Goal: Transaction & Acquisition: Book appointment/travel/reservation

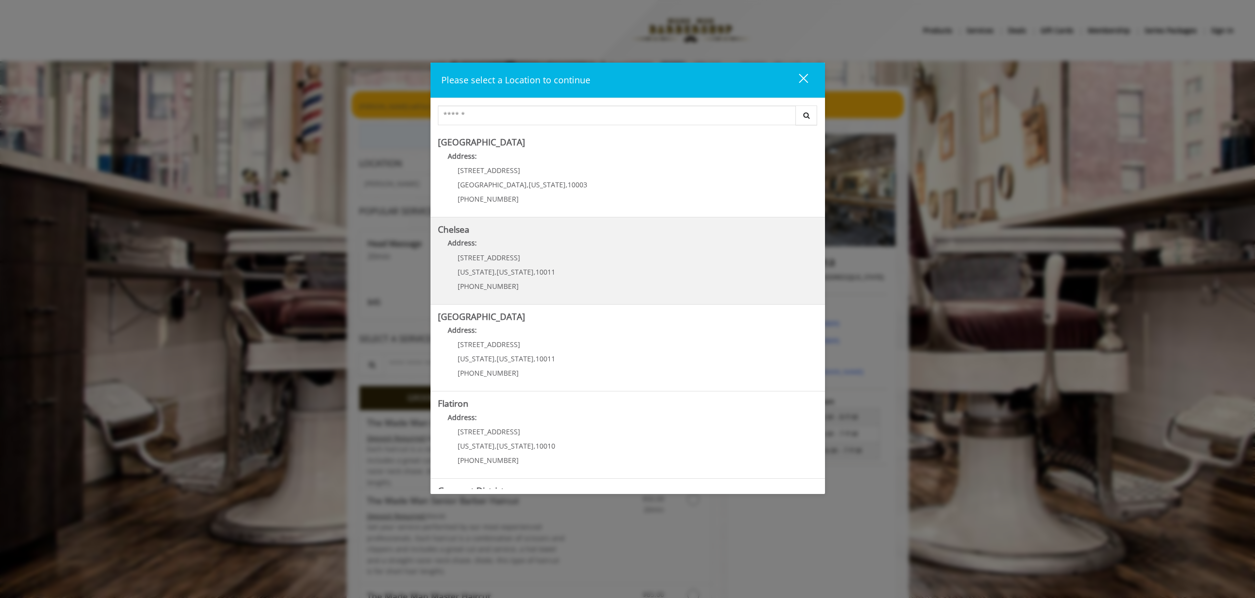
click at [666, 268] on link "Chelsea Address: [STREET_ADDRESS][US_STATE][US_STATE] (917) 639-3902" at bounding box center [628, 261] width 380 height 72
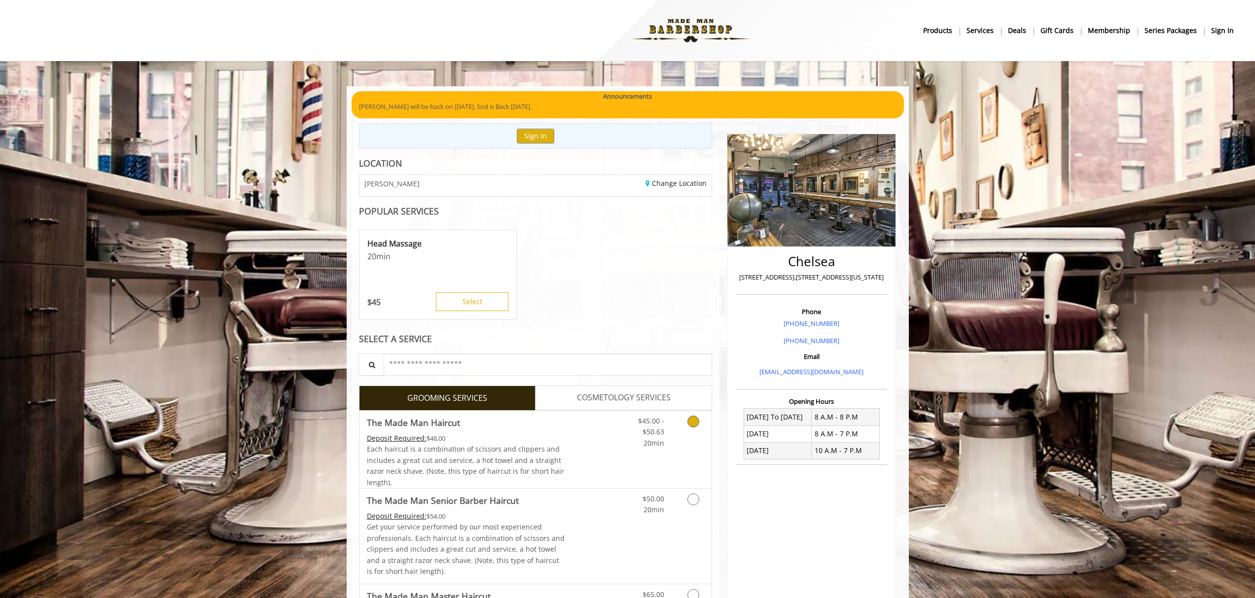
click at [697, 424] on icon "Grooming services" at bounding box center [694, 422] width 12 height 12
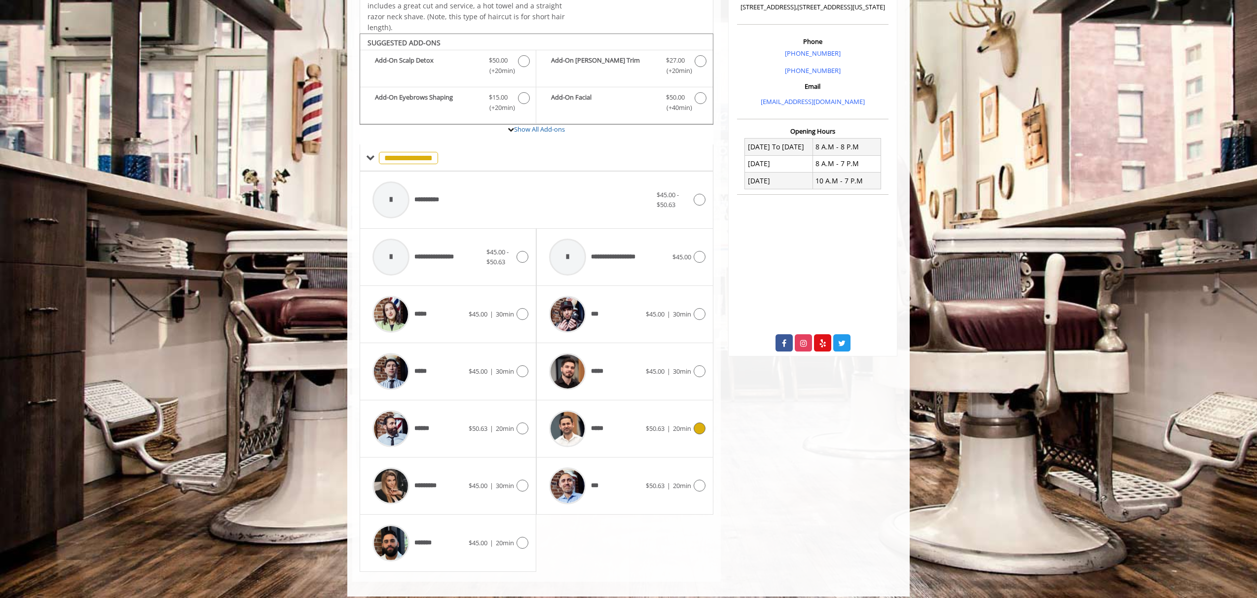
scroll to position [279, 0]
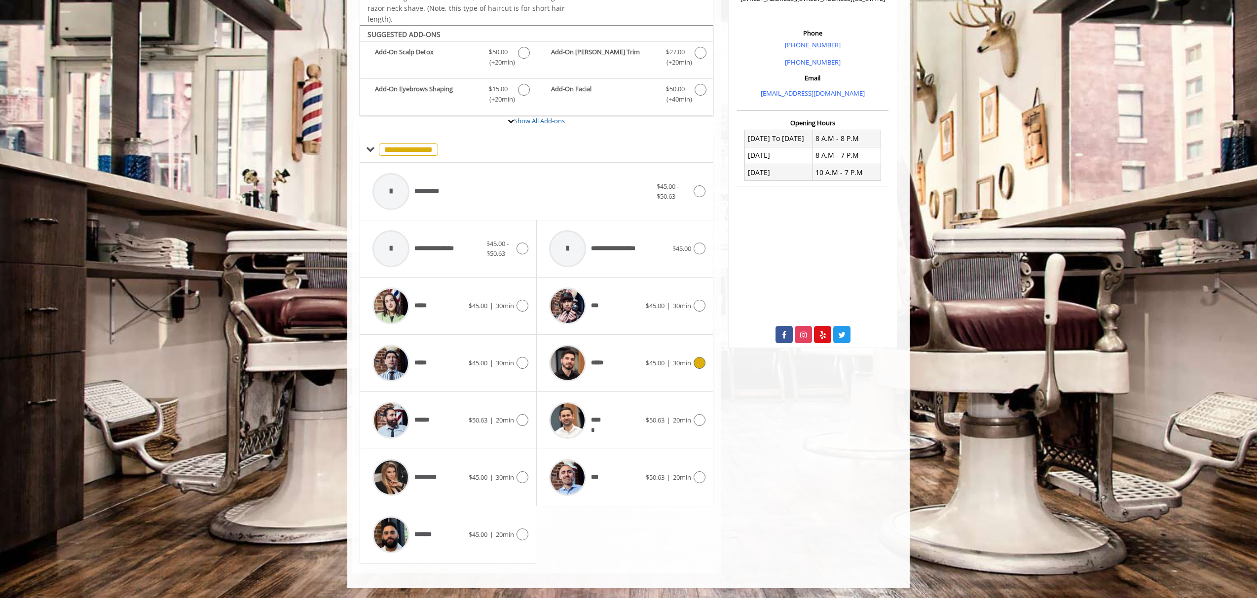
click at [702, 365] on icon at bounding box center [700, 363] width 12 height 12
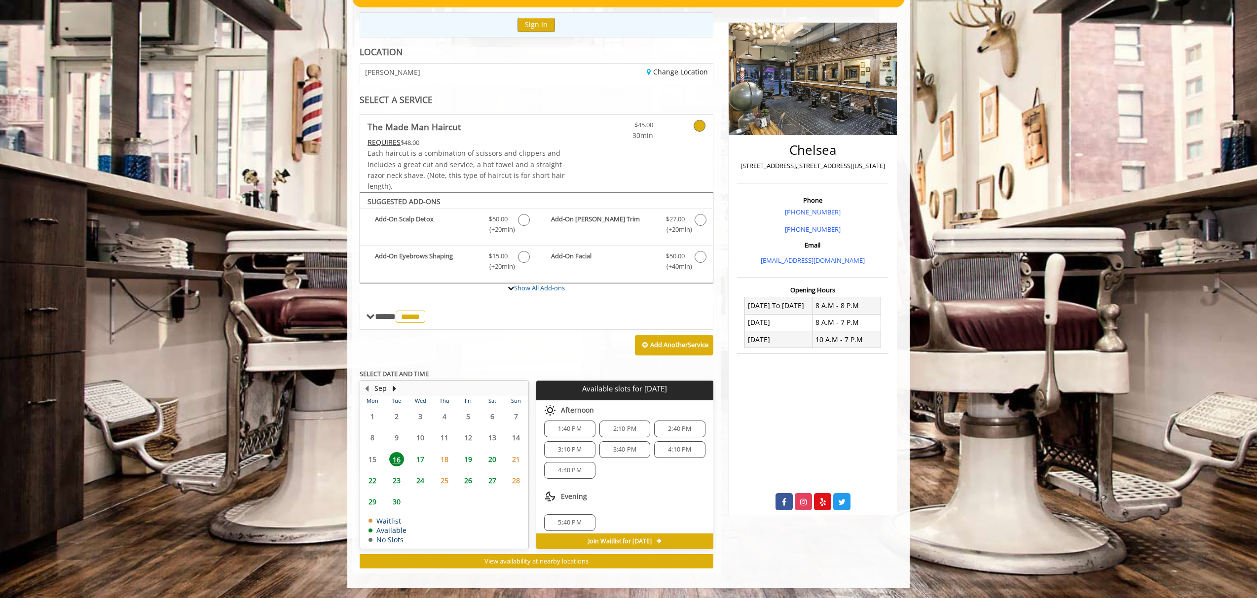
scroll to position [7, 0]
click at [423, 459] on span "17" at bounding box center [420, 459] width 15 height 14
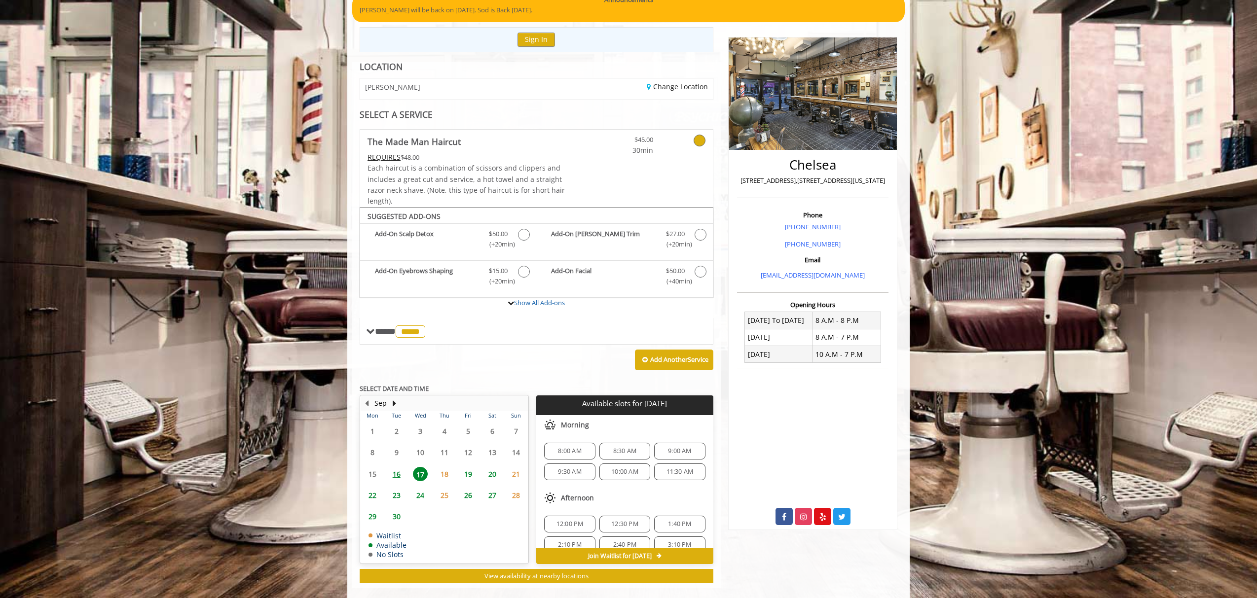
scroll to position [111, 0]
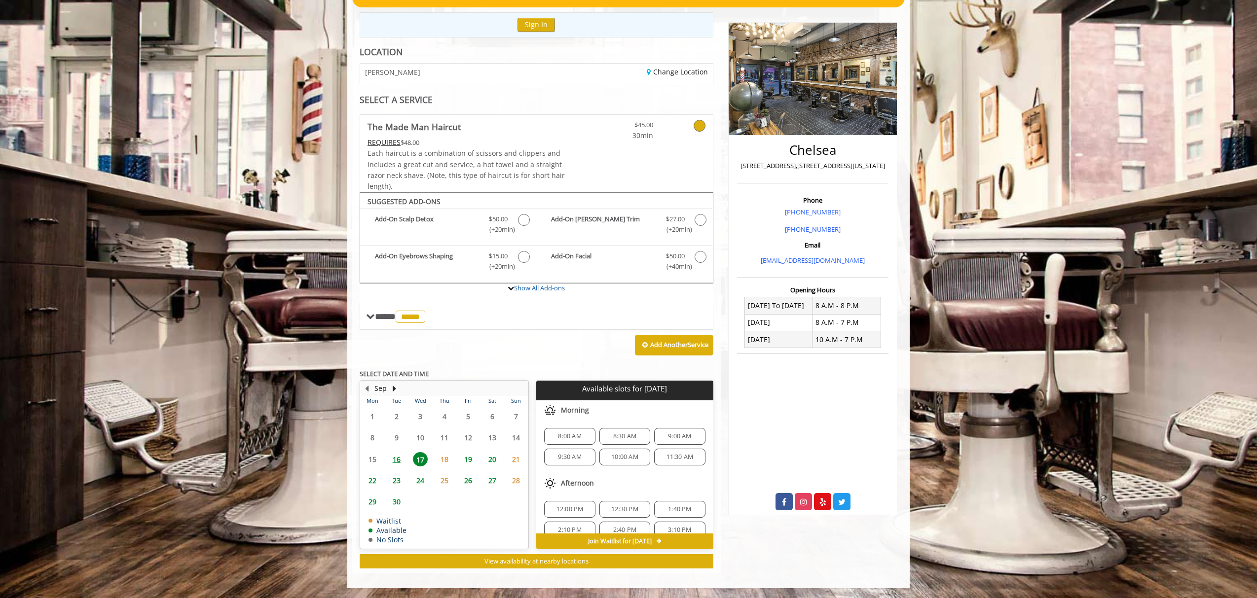
click at [616, 437] on span "8:30 AM" at bounding box center [624, 437] width 23 height 8
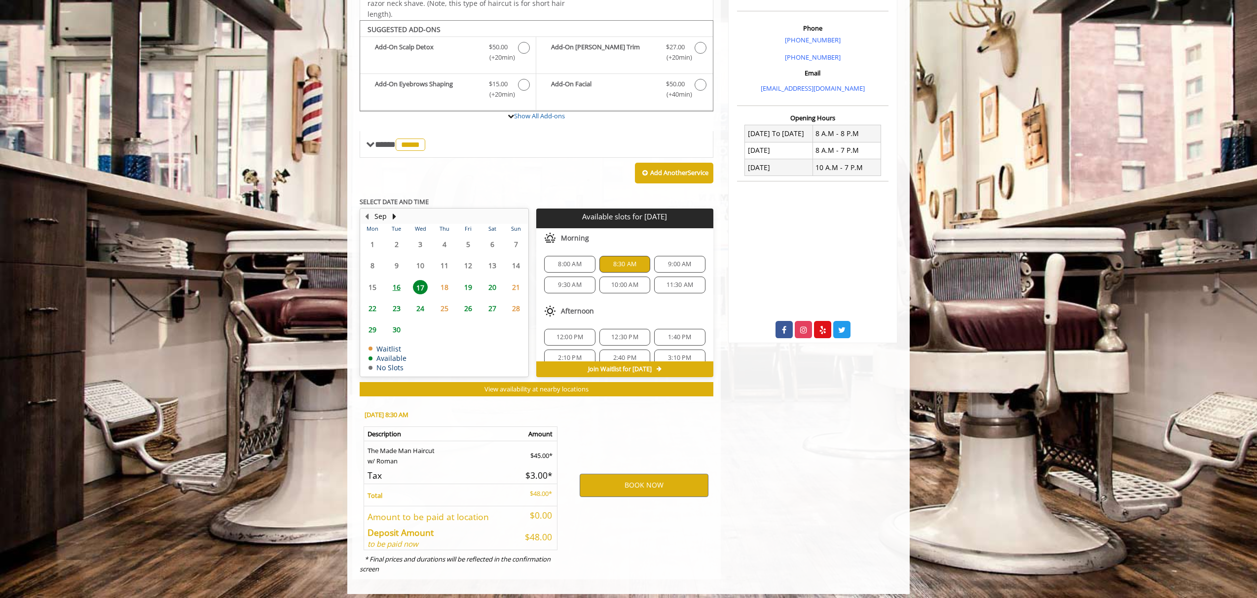
scroll to position [290, 0]
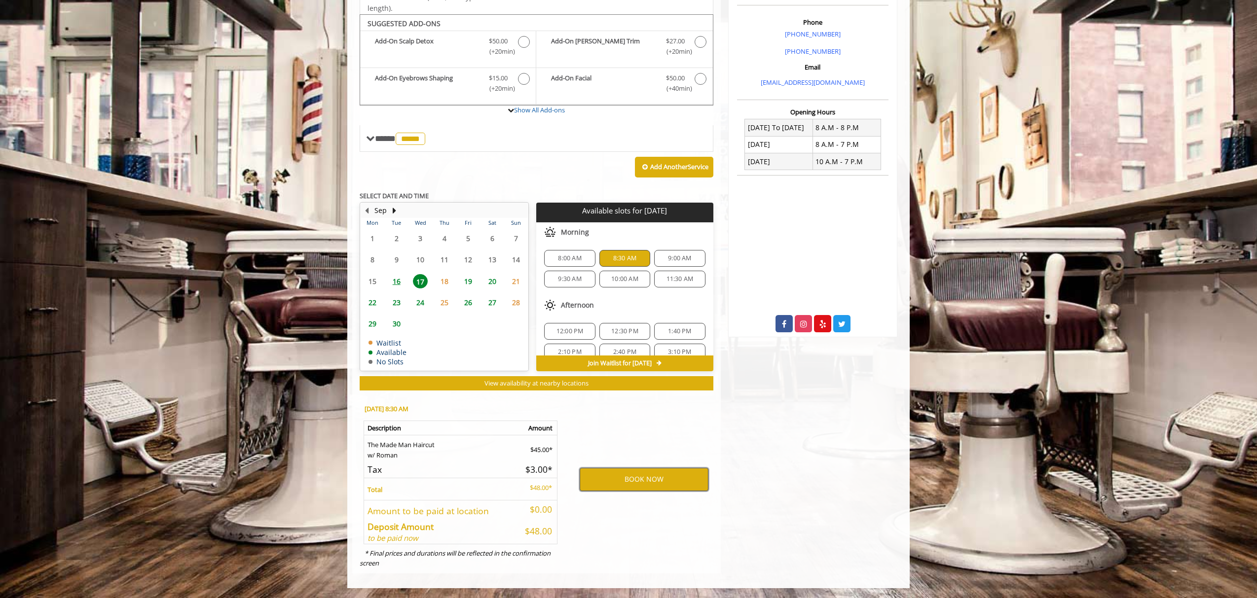
click at [671, 477] on button "BOOK NOW" at bounding box center [644, 479] width 129 height 23
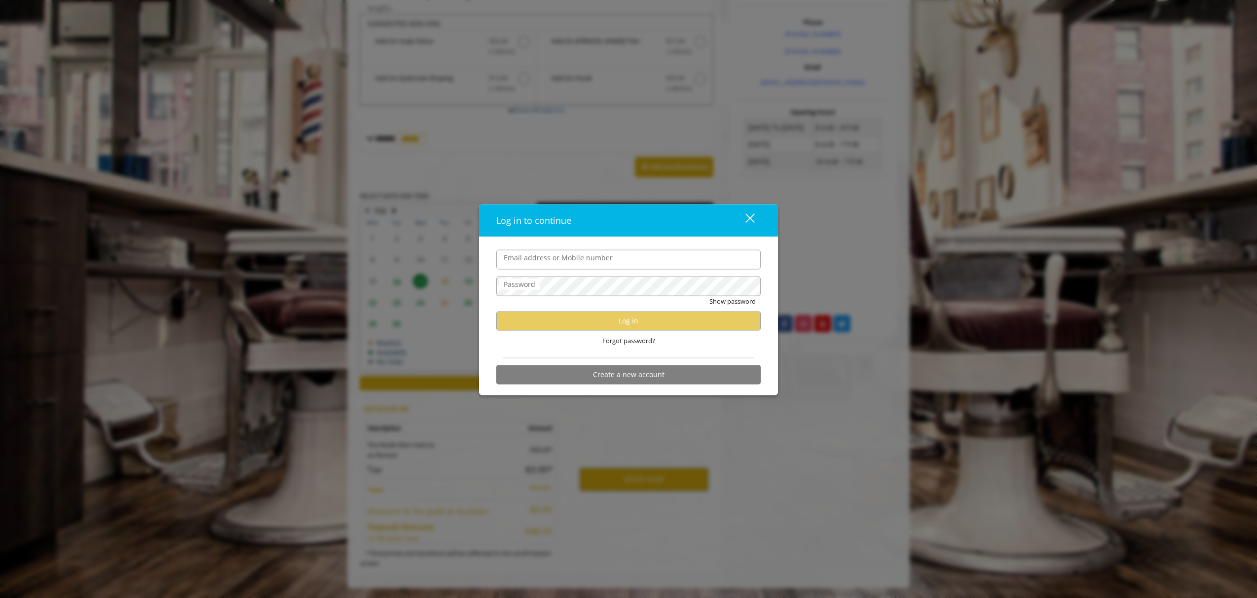
click at [747, 219] on div "close" at bounding box center [744, 220] width 20 height 15
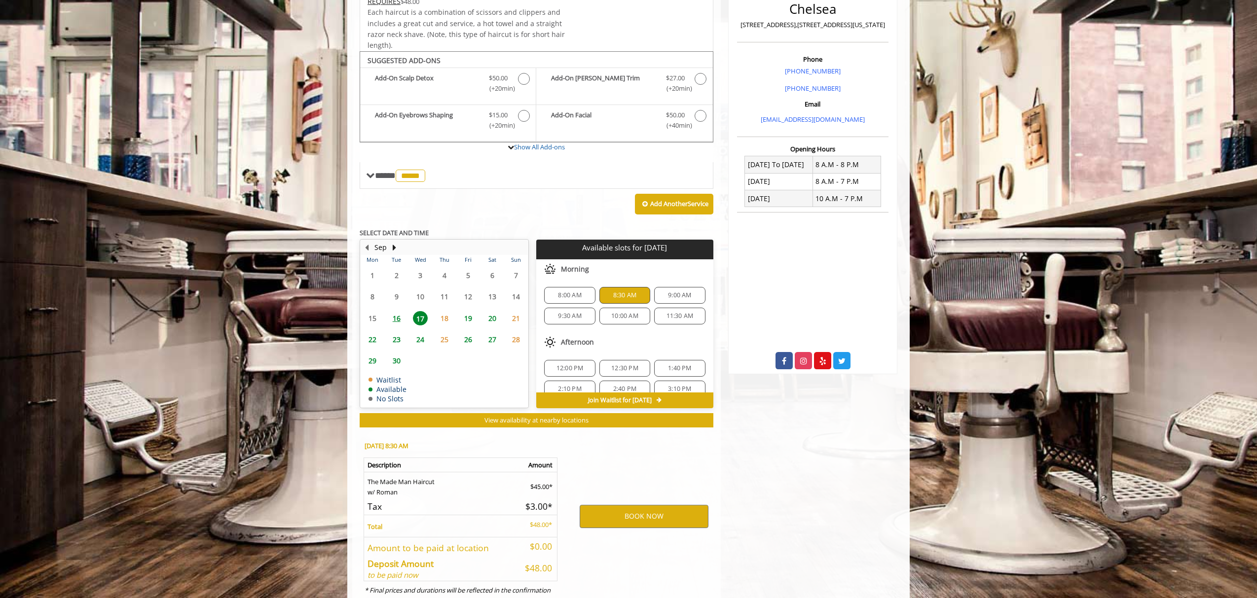
scroll to position [253, 0]
click at [648, 517] on button "BOOK NOW" at bounding box center [644, 516] width 129 height 23
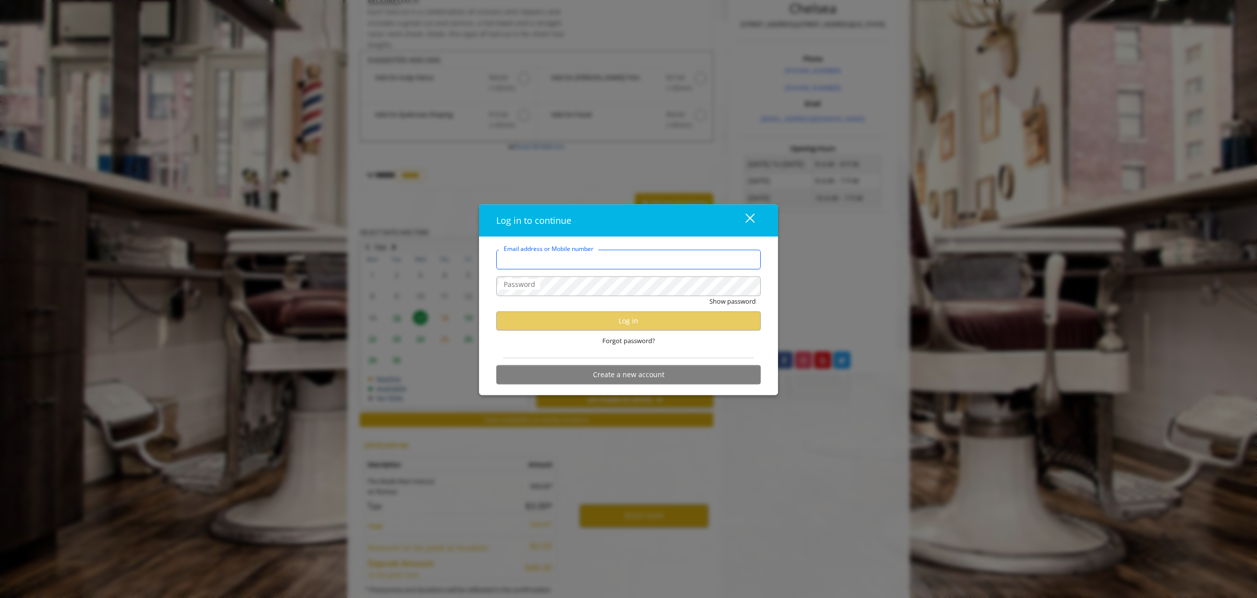
click at [629, 256] on input "Email address or Mobile number" at bounding box center [628, 260] width 264 height 20
type input "**********"
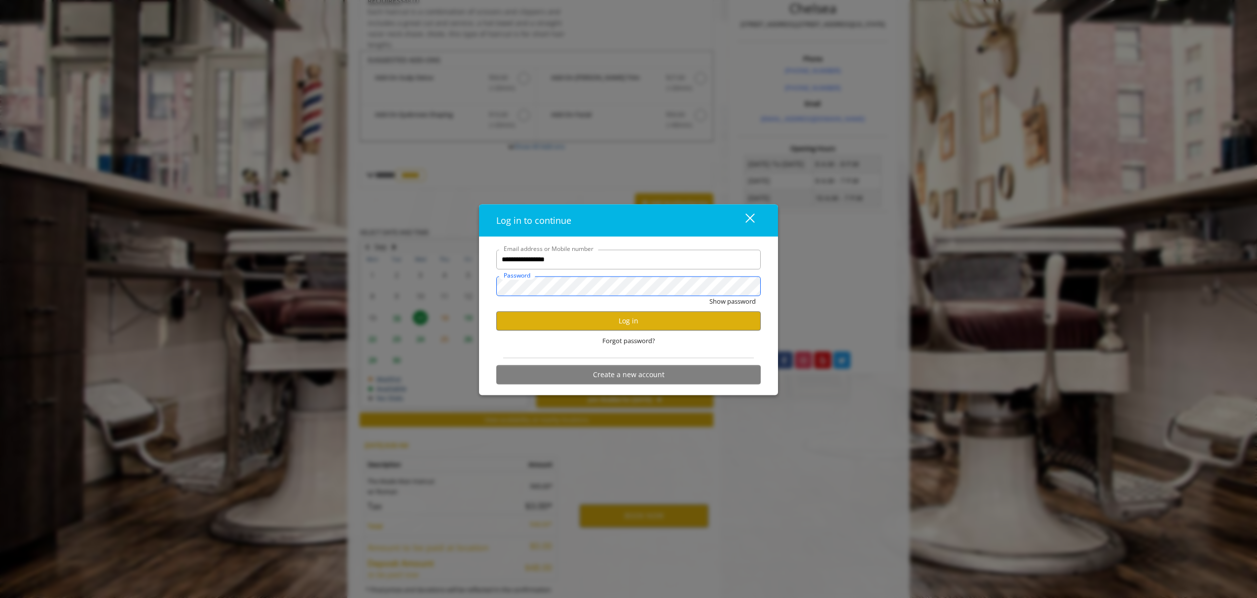
click at [709, 296] on button "Show password" at bounding box center [732, 301] width 46 height 10
click at [651, 317] on button "Log in" at bounding box center [628, 320] width 264 height 19
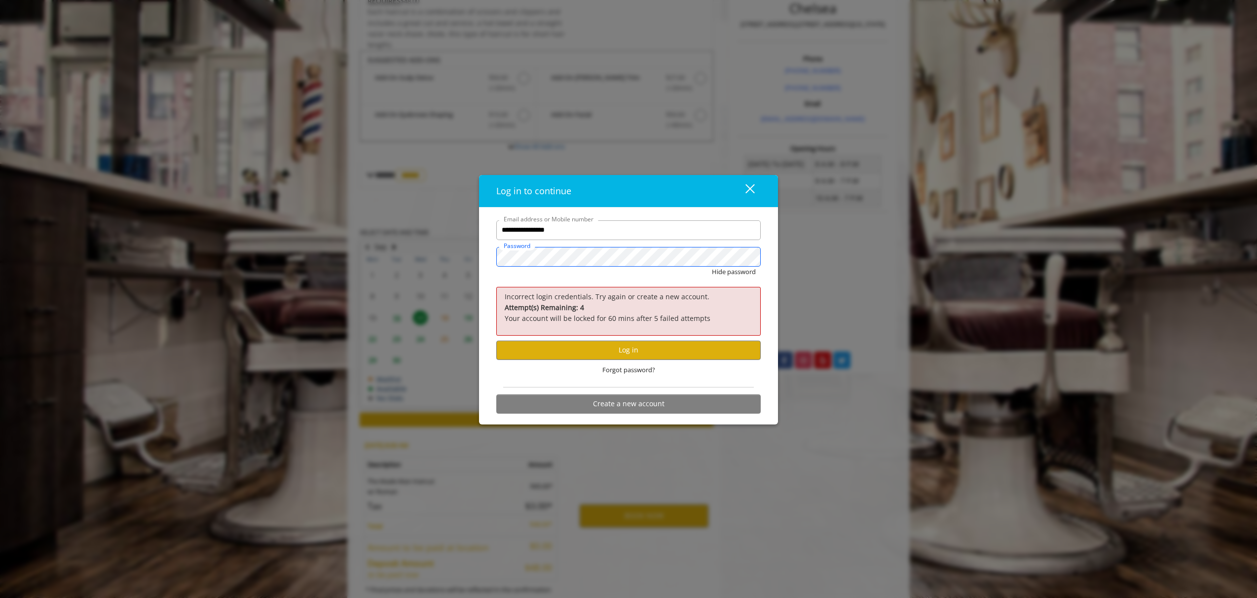
click at [439, 251] on div "**********" at bounding box center [628, 299] width 1257 height 598
click at [712, 267] on button "Hide password" at bounding box center [734, 272] width 44 height 10
click at [567, 350] on button "Log in" at bounding box center [628, 350] width 264 height 19
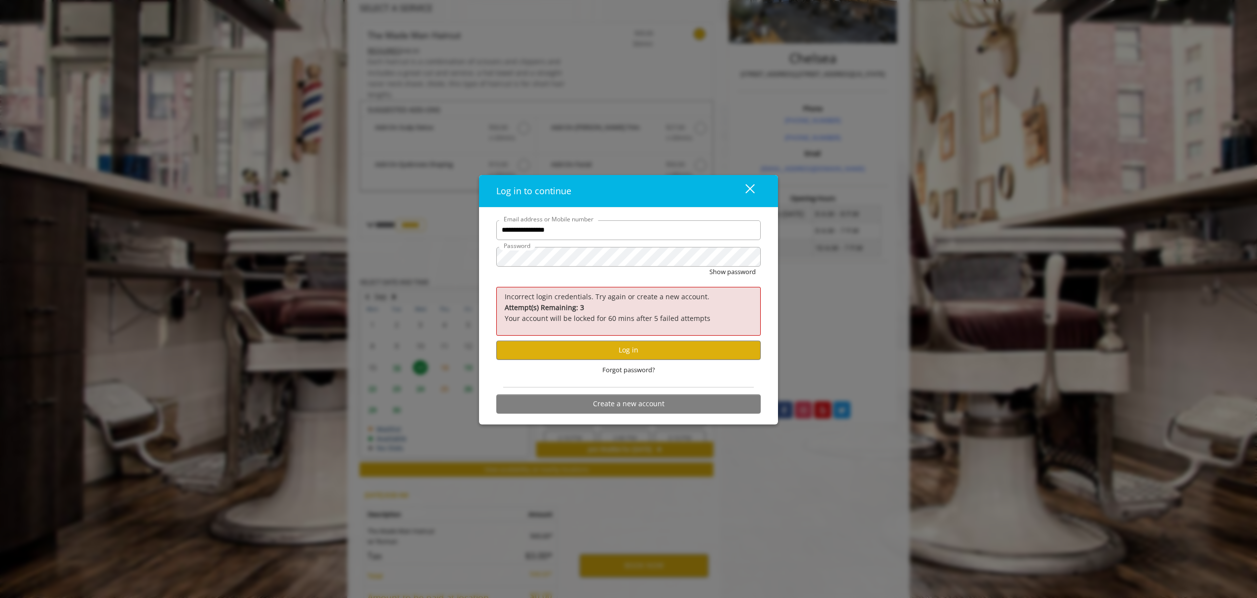
scroll to position [145, 0]
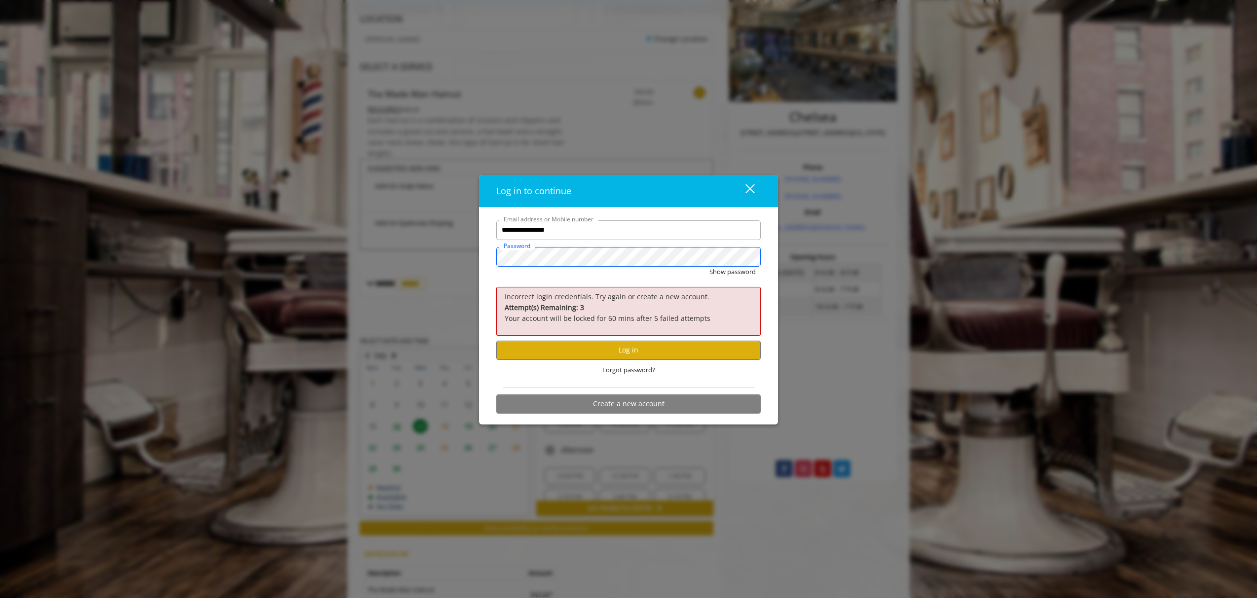
click at [481, 256] on div "**********" at bounding box center [628, 316] width 299 height 217
click at [709, 267] on button "Show password" at bounding box center [732, 272] width 46 height 10
click at [638, 344] on button "Log in" at bounding box center [628, 350] width 264 height 19
click at [753, 185] on div "close dialog" at bounding box center [749, 188] width 9 height 9
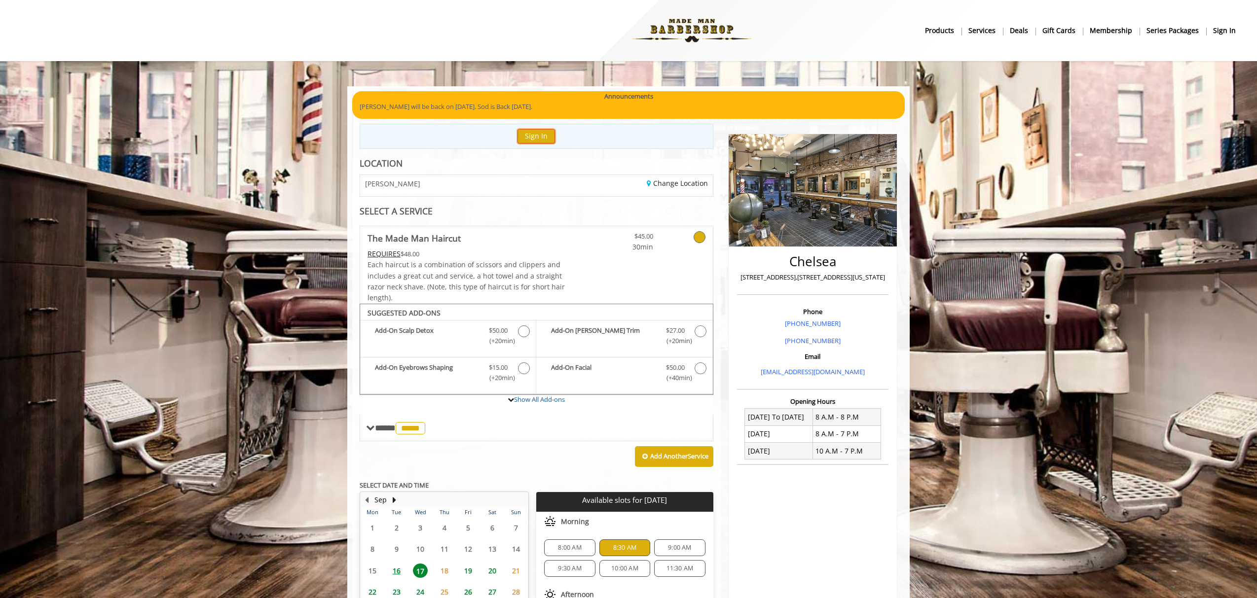
click at [544, 134] on button "Sign In" at bounding box center [535, 136] width 37 height 14
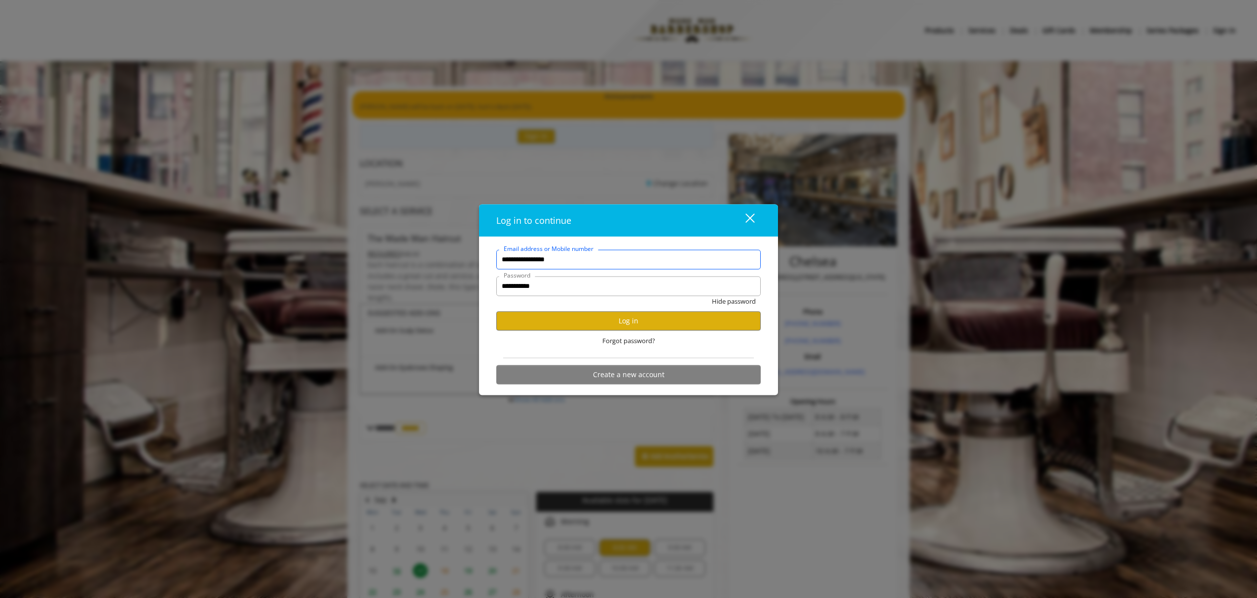
drag, startPoint x: 583, startPoint y: 263, endPoint x: 462, endPoint y: 258, distance: 121.4
click at [462, 258] on div "**********" at bounding box center [628, 299] width 1257 height 598
drag, startPoint x: 587, startPoint y: 290, endPoint x: 443, endPoint y: 284, distance: 143.6
click at [443, 284] on div "**********" at bounding box center [628, 299] width 1257 height 598
type input "**********"
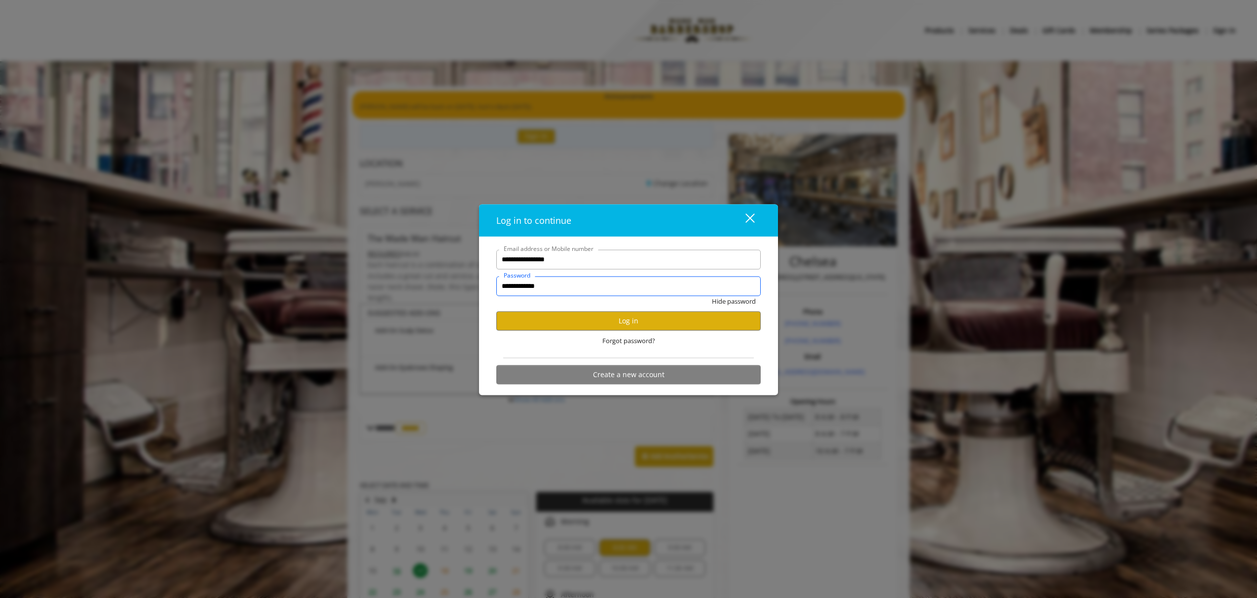
click at [712, 296] on button "Hide password" at bounding box center [734, 301] width 44 height 10
click at [581, 321] on button "Log in" at bounding box center [628, 320] width 264 height 19
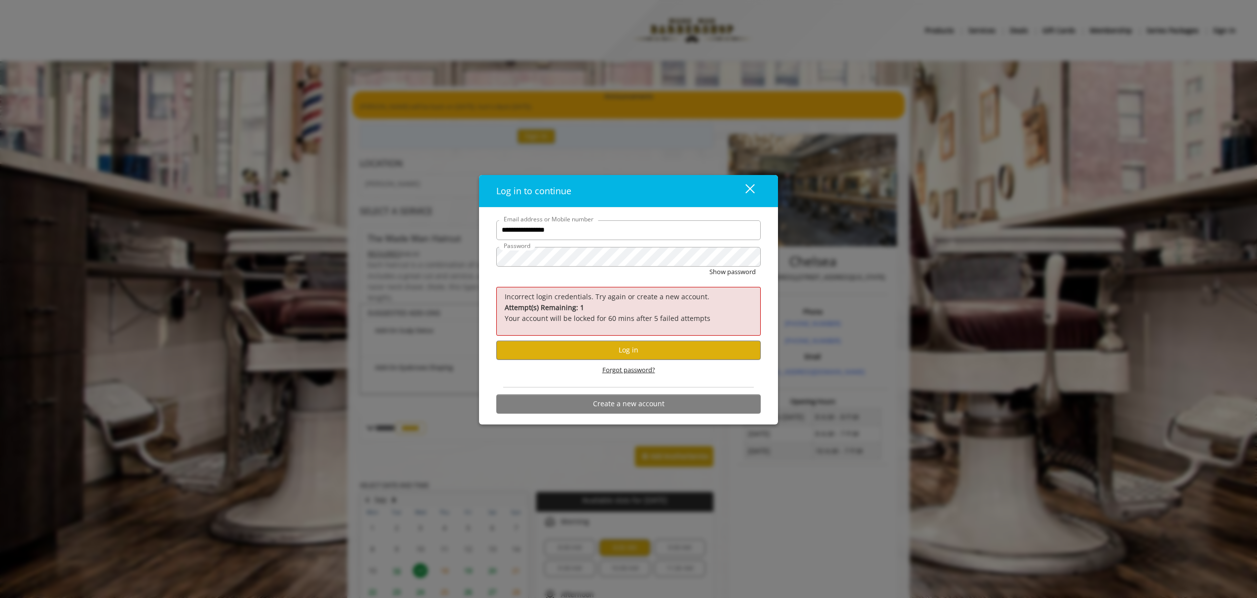
click at [634, 371] on span "Forgot password?" at bounding box center [628, 370] width 53 height 10
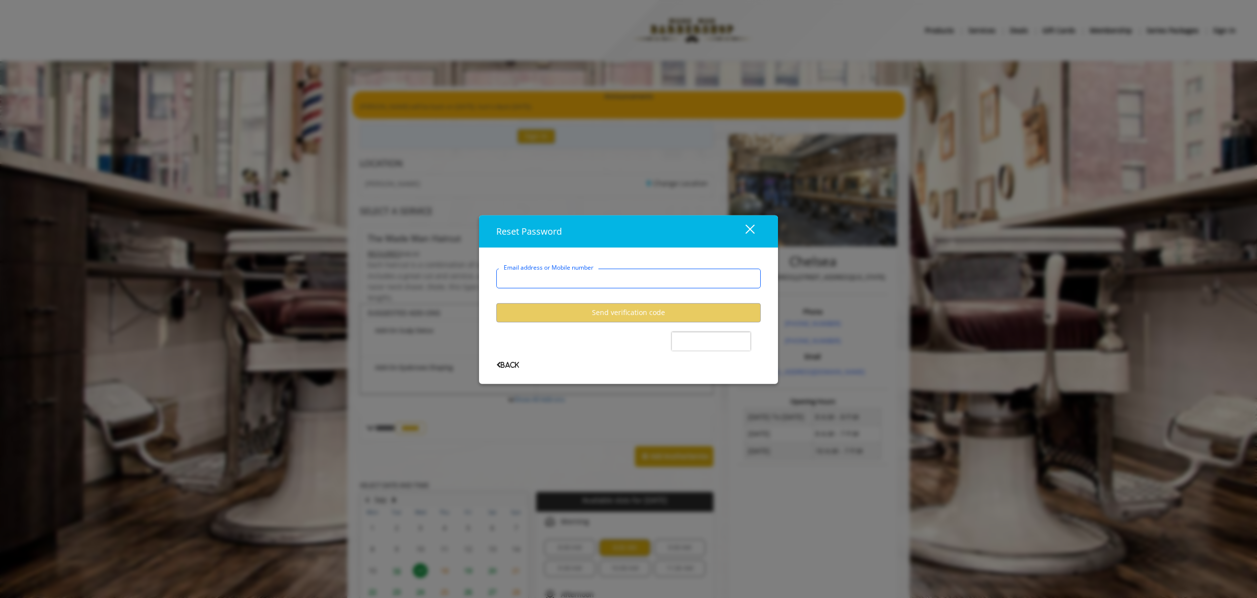
click at [625, 277] on input "Email address or Mobile number" at bounding box center [628, 279] width 264 height 20
type input "**********"
click at [613, 312] on button "Send verification code" at bounding box center [628, 312] width 264 height 19
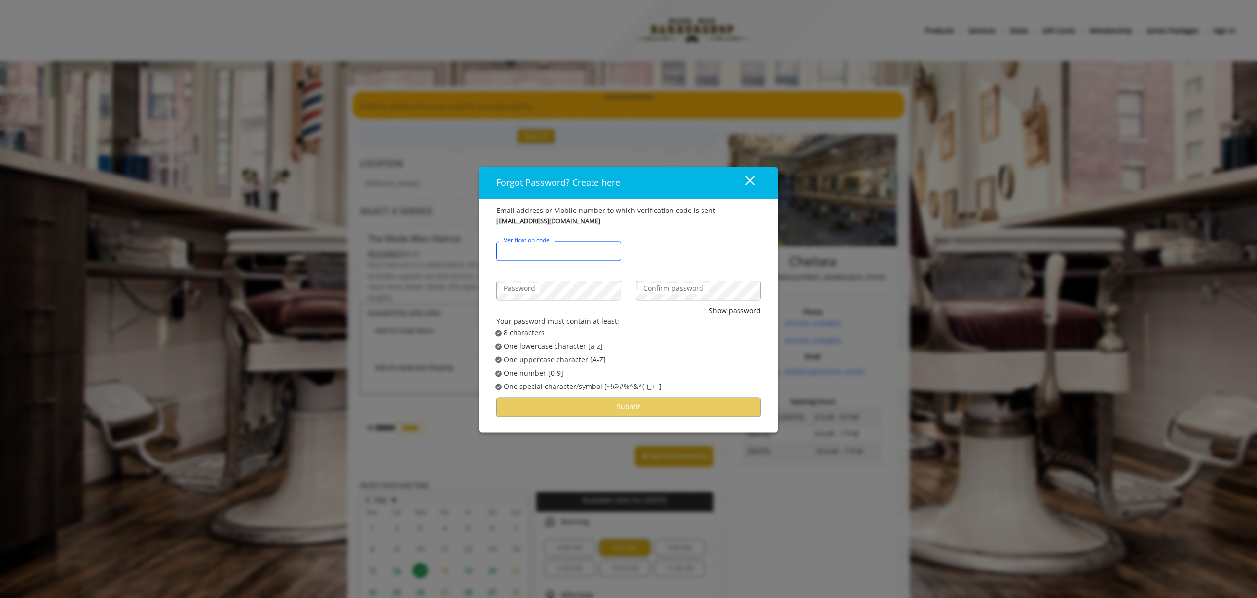
click at [576, 251] on input "Verification code" at bounding box center [558, 251] width 125 height 20
type input "******"
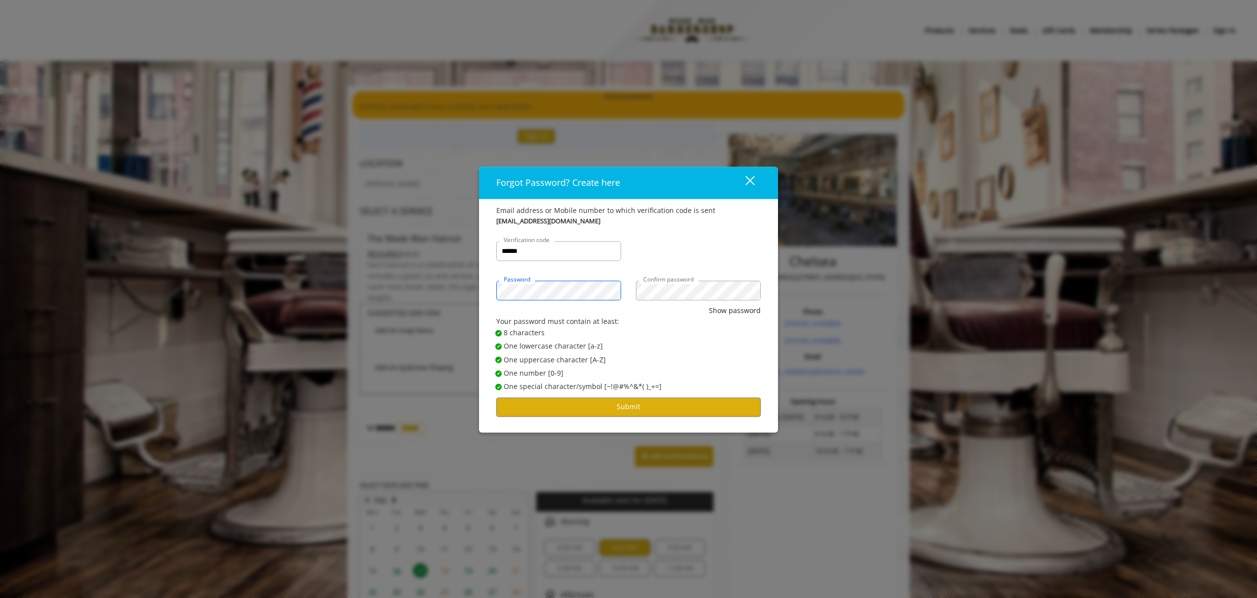
click at [709, 305] on button "Show password" at bounding box center [735, 310] width 52 height 11
click at [599, 412] on button "Submit" at bounding box center [628, 407] width 264 height 19
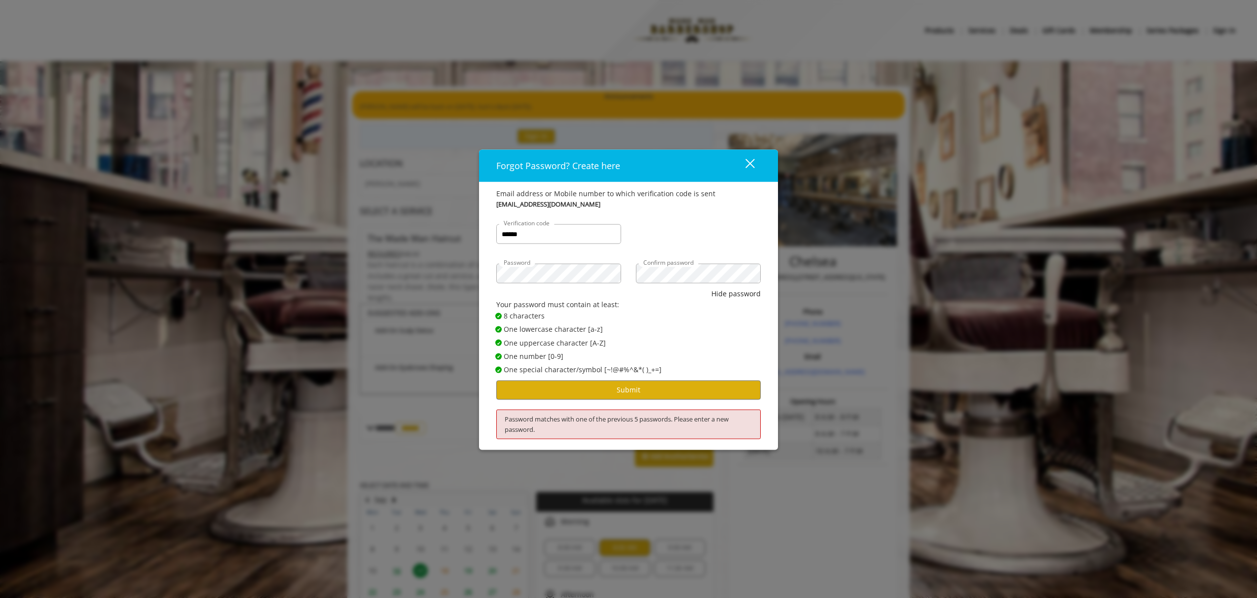
click at [753, 159] on div "close dialog" at bounding box center [749, 163] width 9 height 9
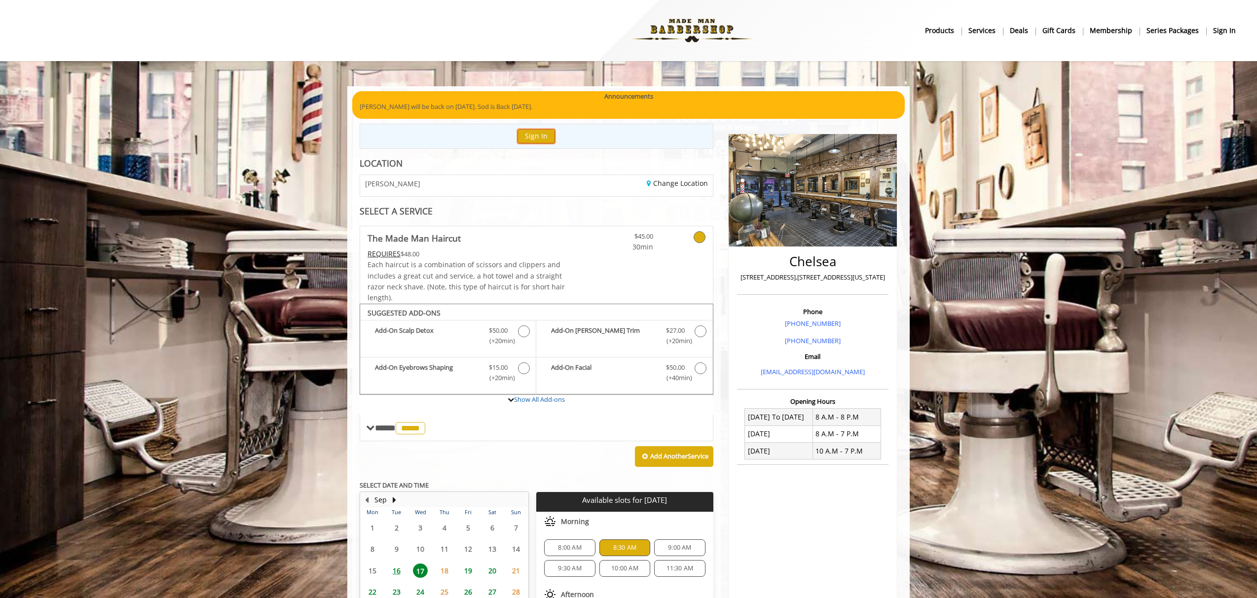
click at [534, 134] on button "Sign In" at bounding box center [535, 136] width 37 height 14
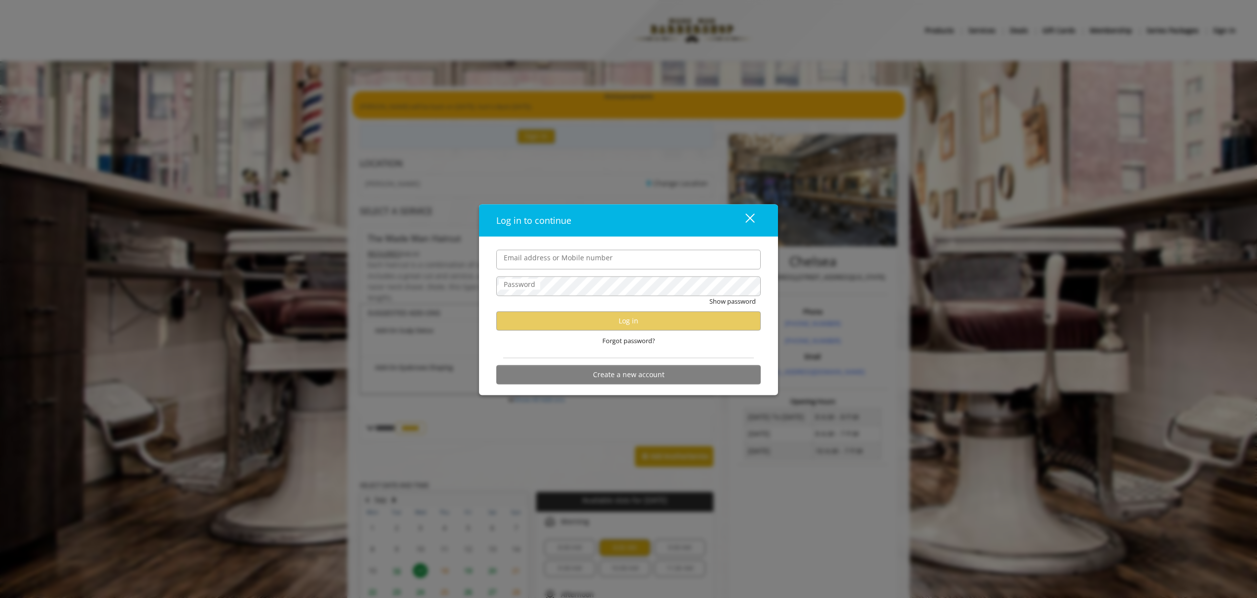
click at [683, 263] on input "Email address or Mobile number" at bounding box center [628, 260] width 264 height 20
type input "**********"
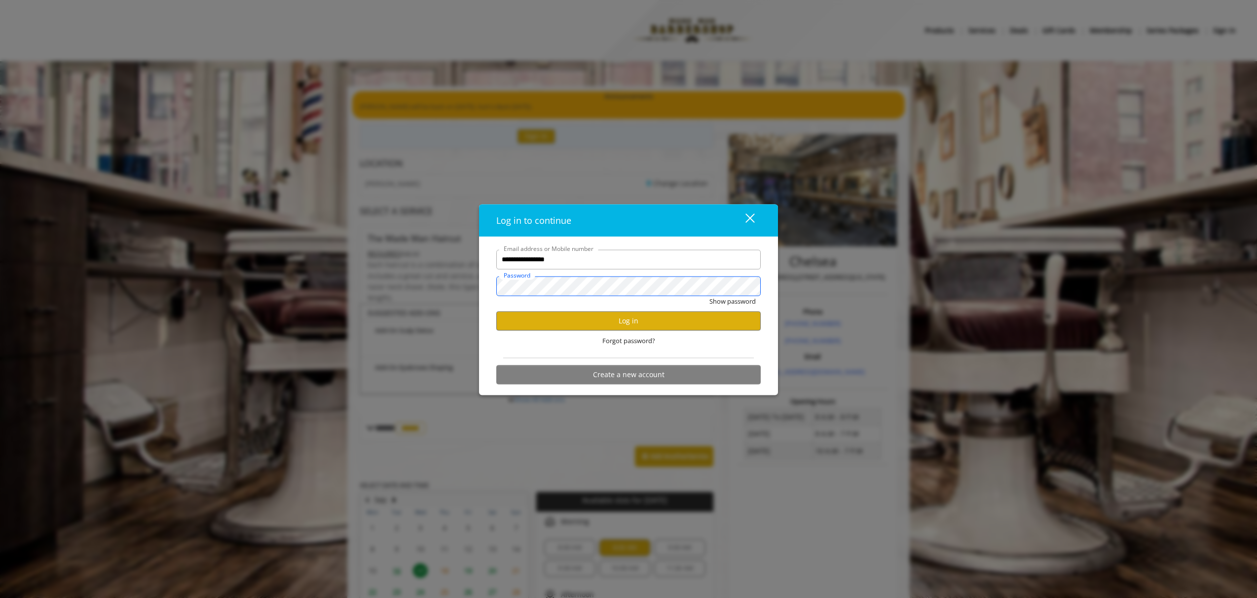
click at [709, 296] on button "Show password" at bounding box center [732, 301] width 46 height 10
click at [684, 314] on button "Log in" at bounding box center [628, 320] width 264 height 19
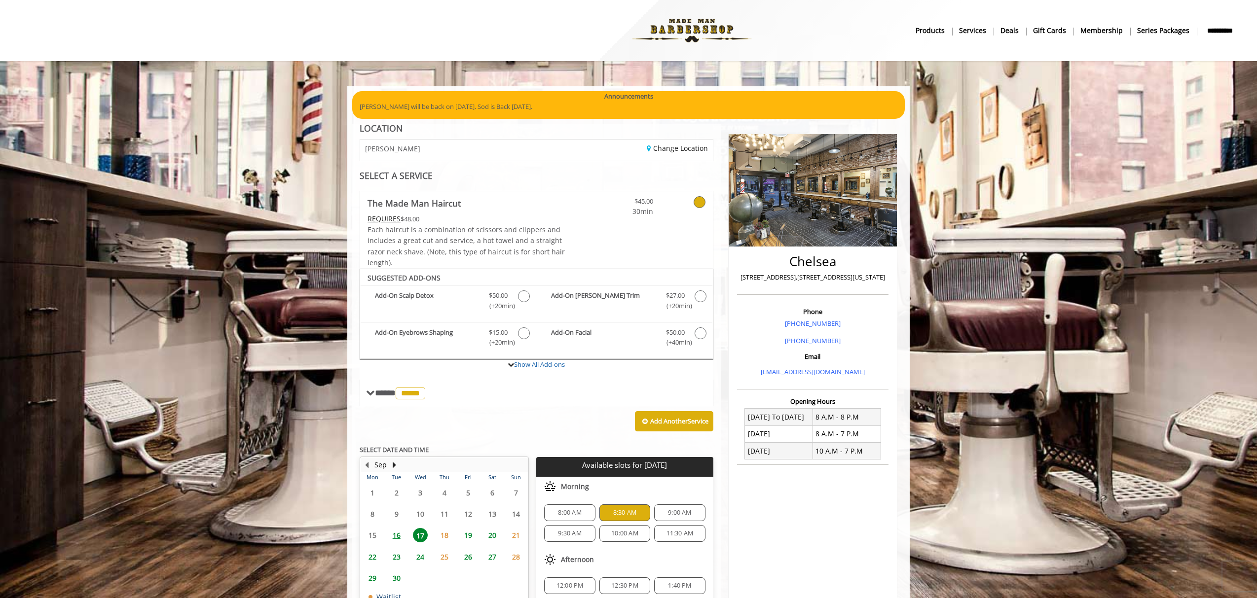
click at [652, 247] on div "$45.00 30min" at bounding box center [653, 229] width 117 height 77
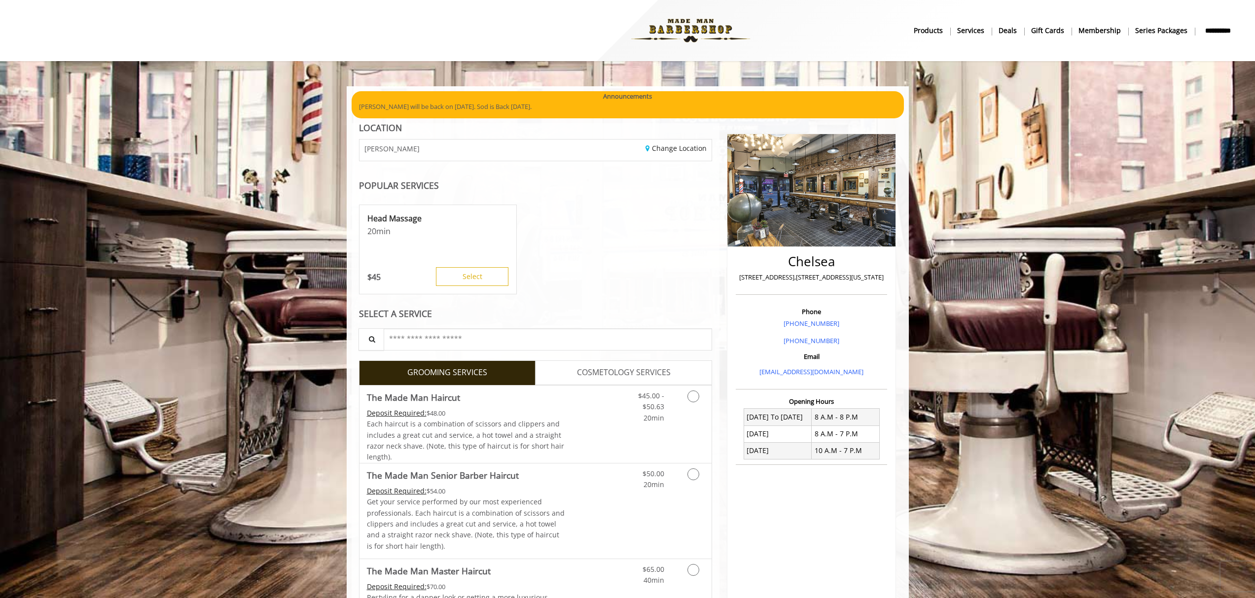
click at [694, 274] on div "Head Massage 20 min $ 45 Select" at bounding box center [536, 250] width 354 height 99
click at [701, 401] on link "Grooming services" at bounding box center [691, 405] width 25 height 38
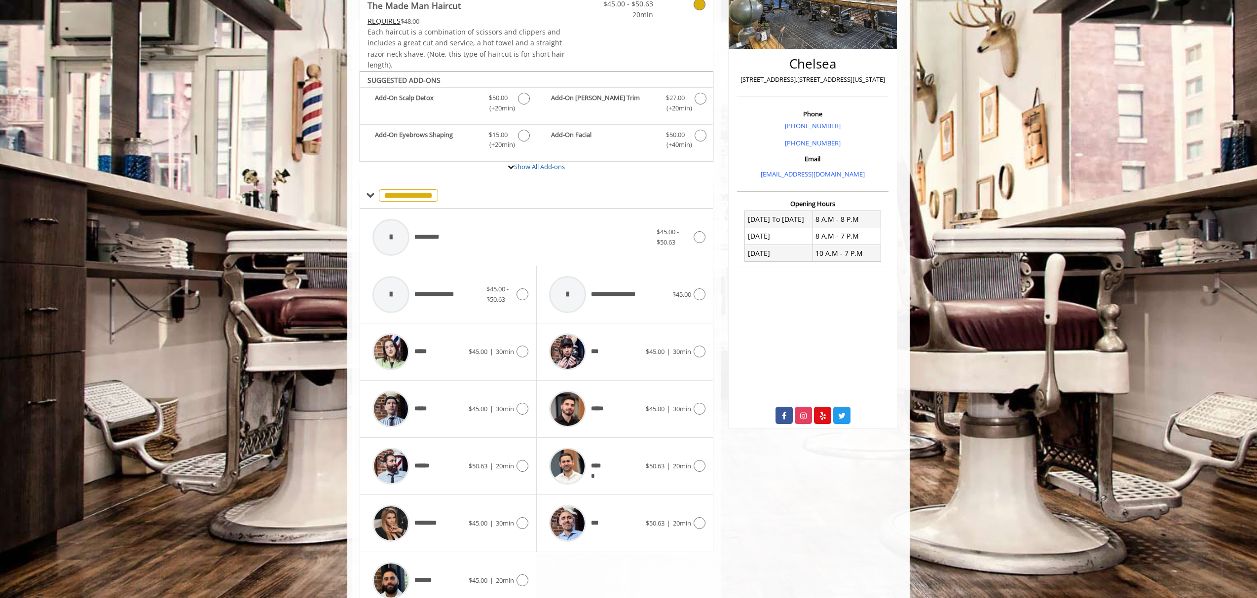
scroll to position [244, 0]
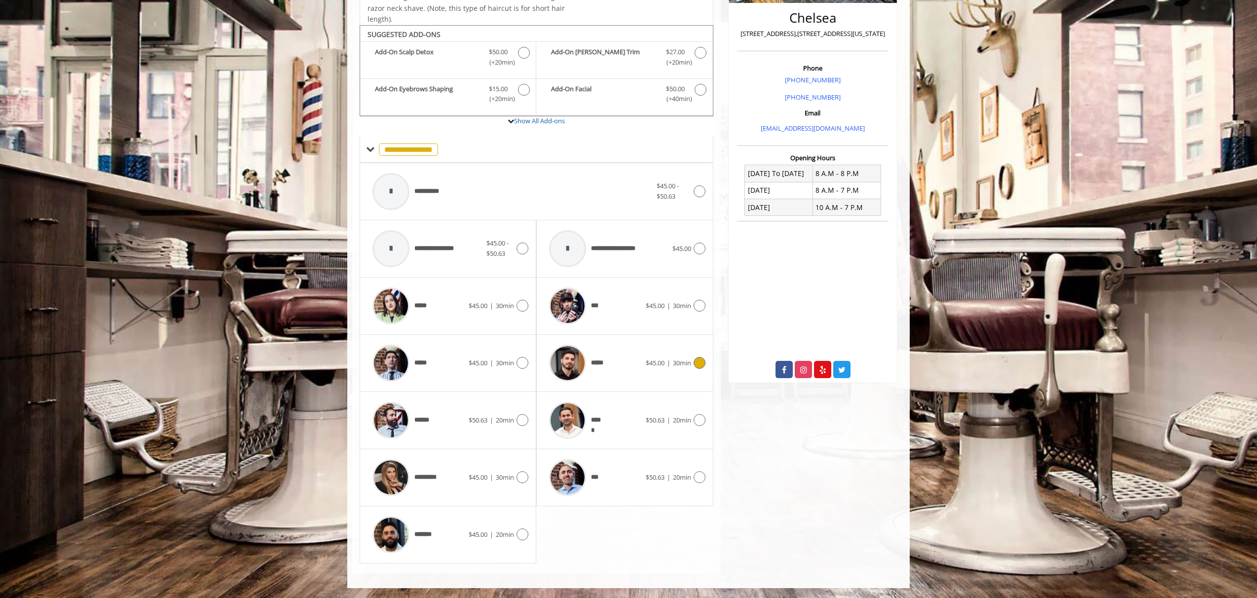
click at [696, 369] on div "***** $45.00 | 30min" at bounding box center [624, 363] width 161 height 47
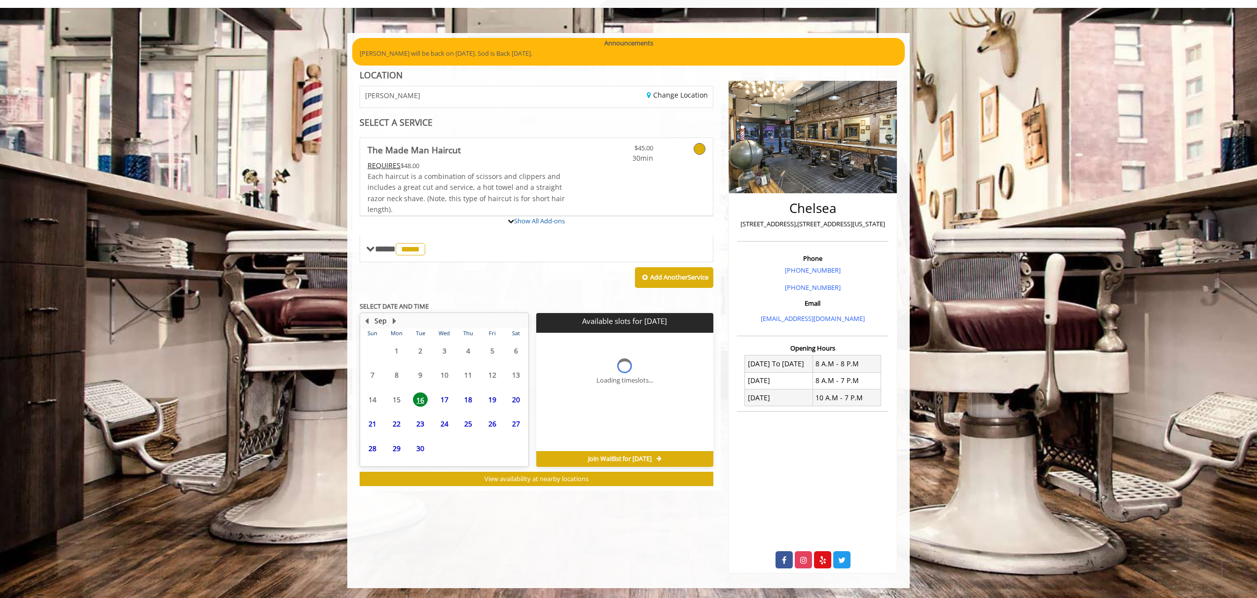
scroll to position [53, 0]
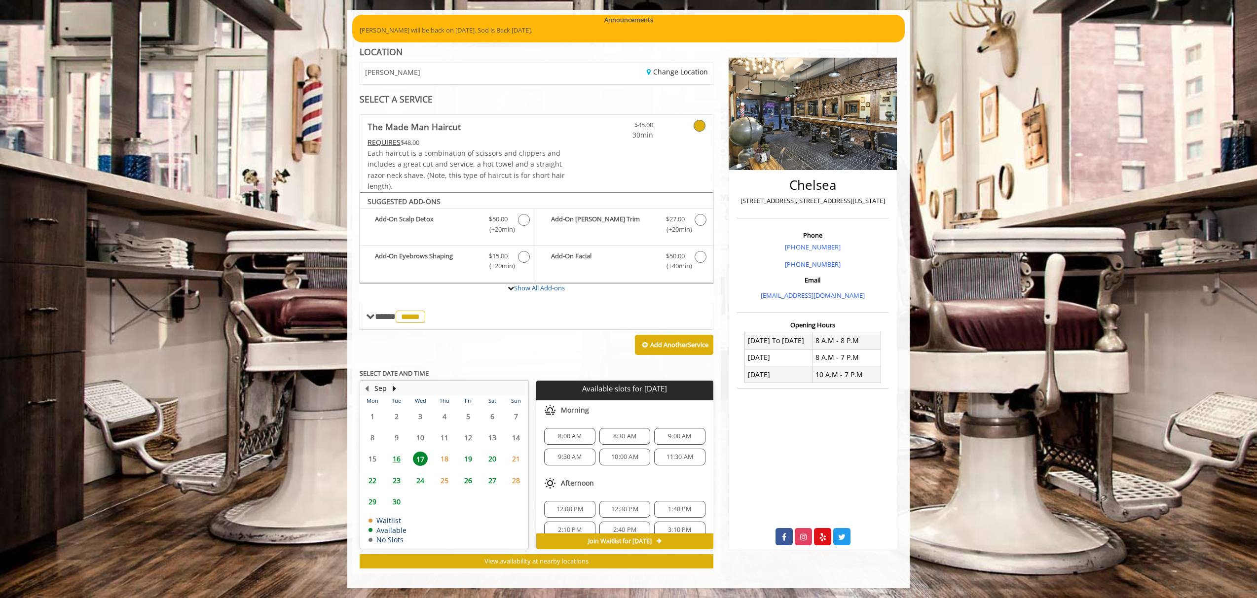
click at [626, 433] on span "8:30 AM" at bounding box center [624, 437] width 23 height 8
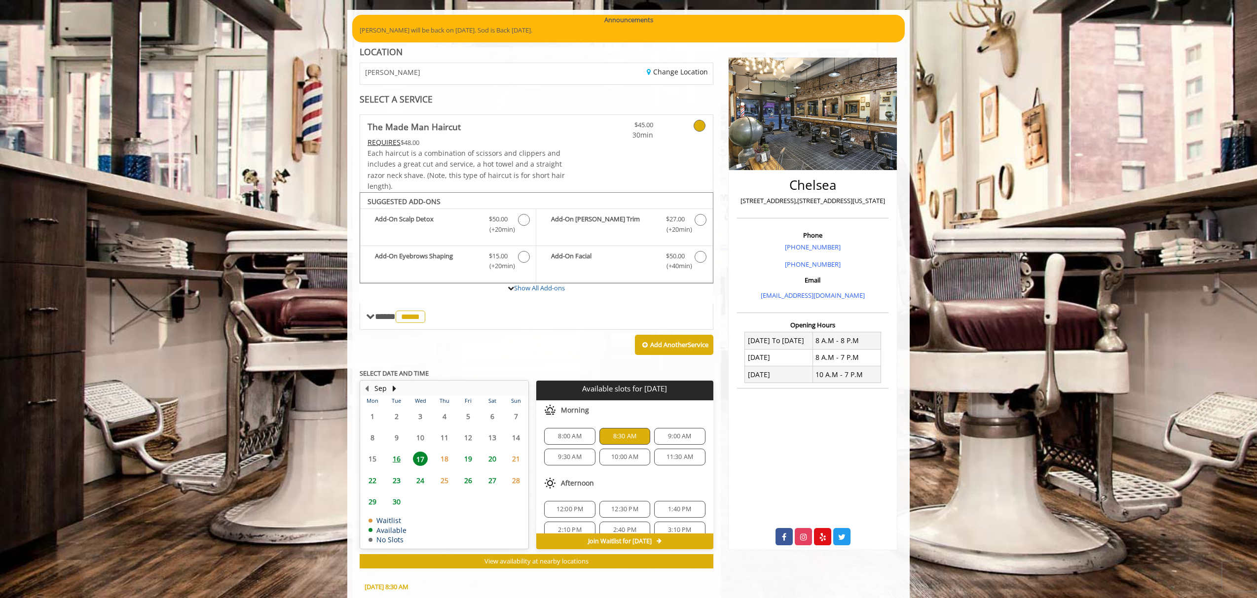
scroll to position [255, 0]
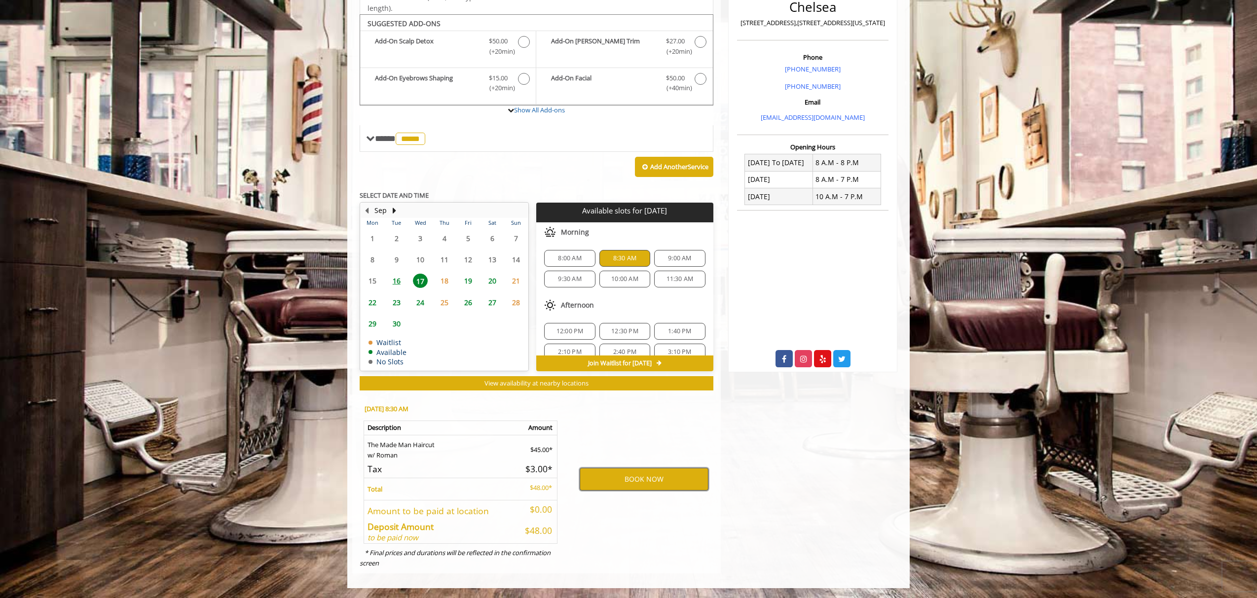
click at [656, 485] on button "BOOK NOW" at bounding box center [644, 479] width 129 height 23
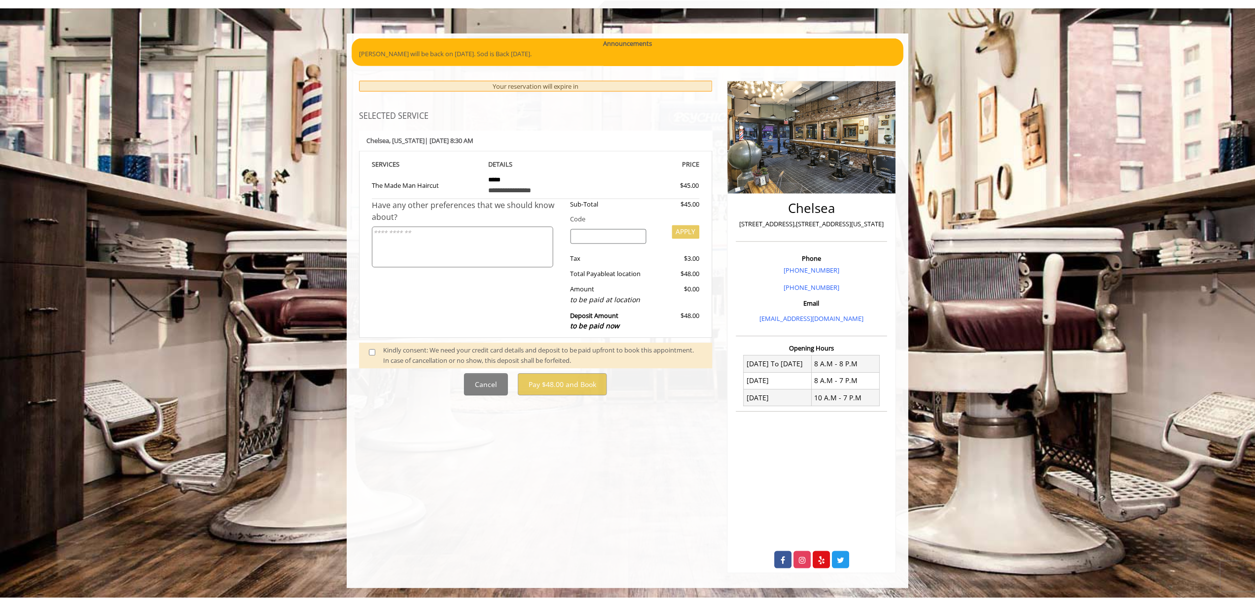
scroll to position [0, 0]
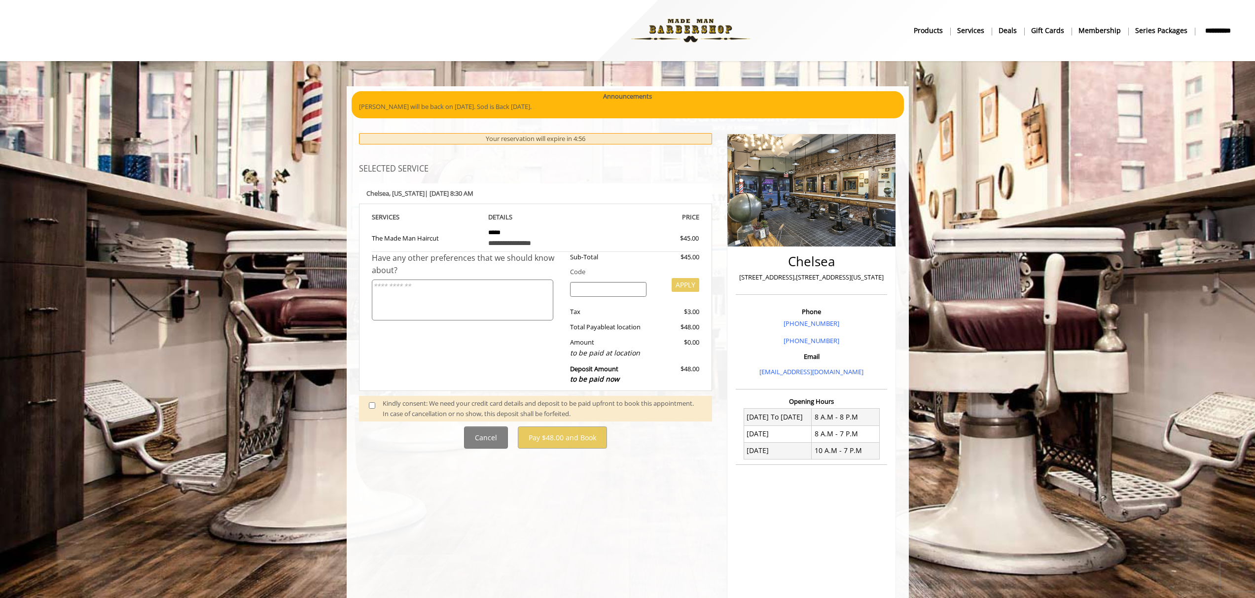
click at [598, 284] on input "search" at bounding box center [608, 289] width 76 height 15
click at [613, 268] on div "Code" at bounding box center [631, 272] width 137 height 10
click at [539, 344] on div "Have any other preferences that we should know about?" at bounding box center [467, 321] width 191 height 138
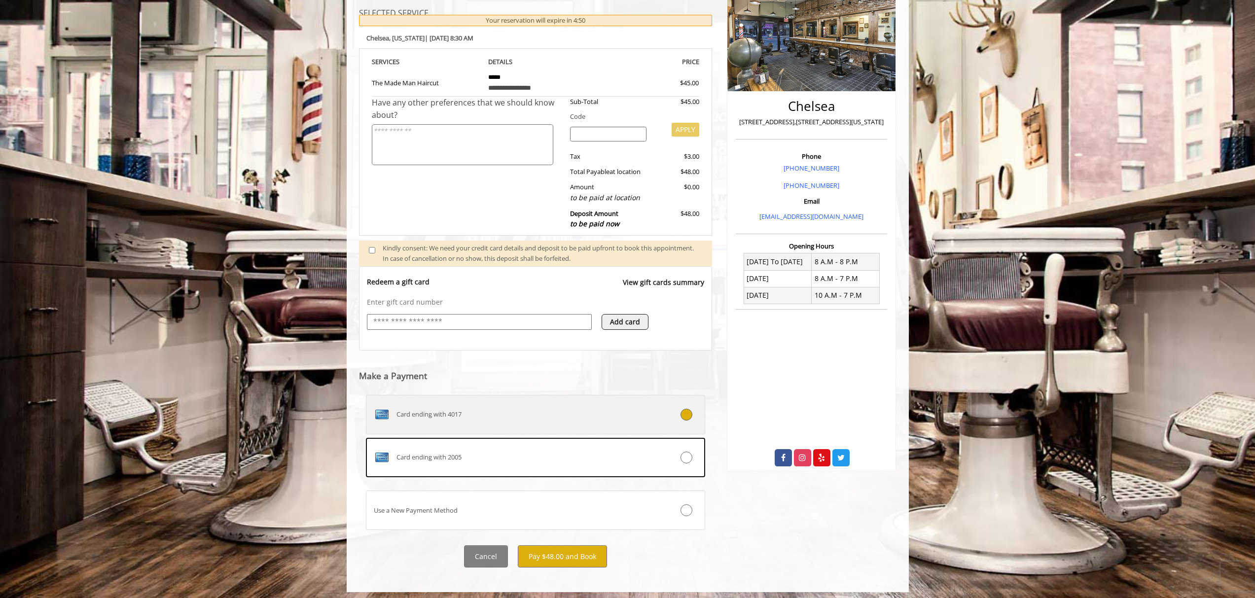
scroll to position [159, 0]
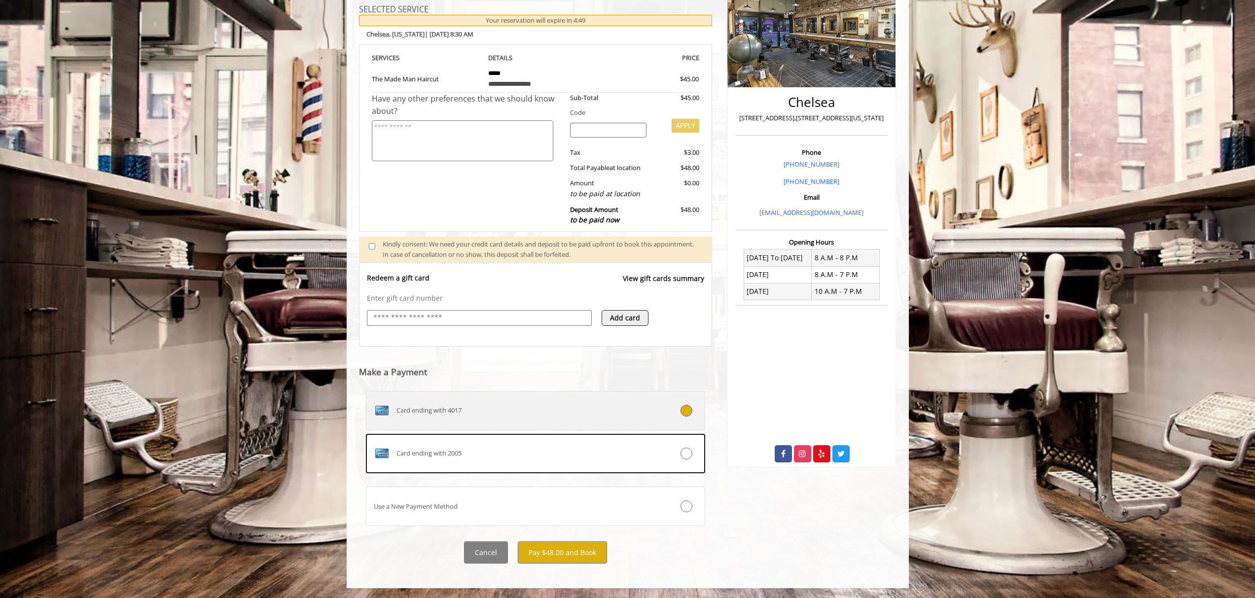
click at [558, 407] on div "Card ending with 4017" at bounding box center [507, 411] width 282 height 16
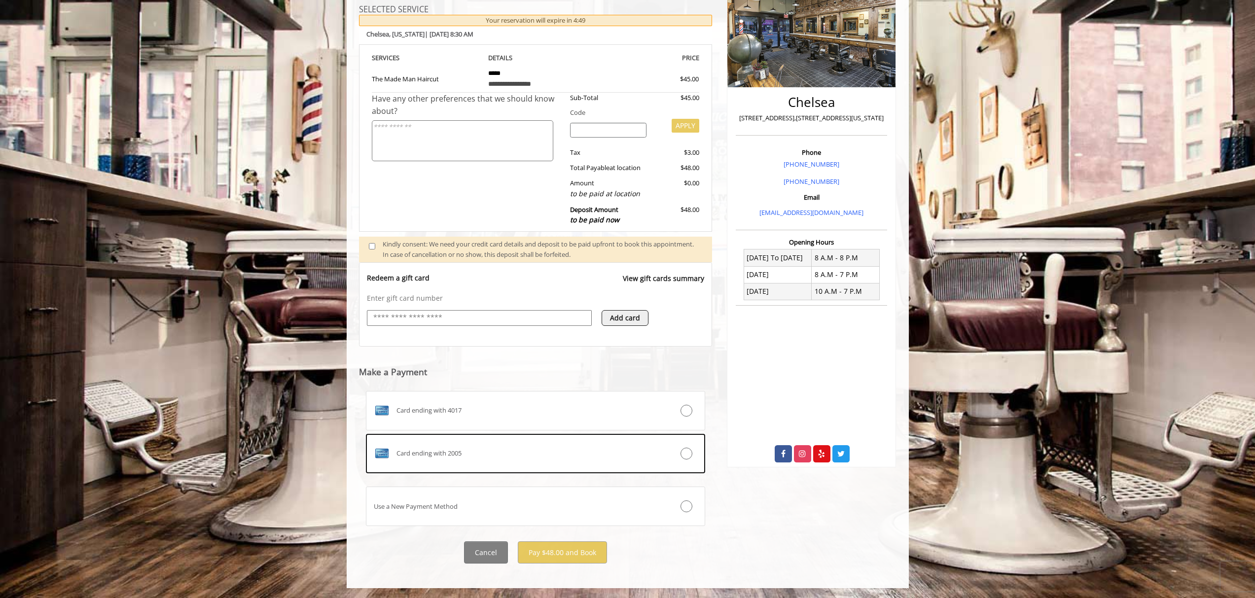
scroll to position [95, 0]
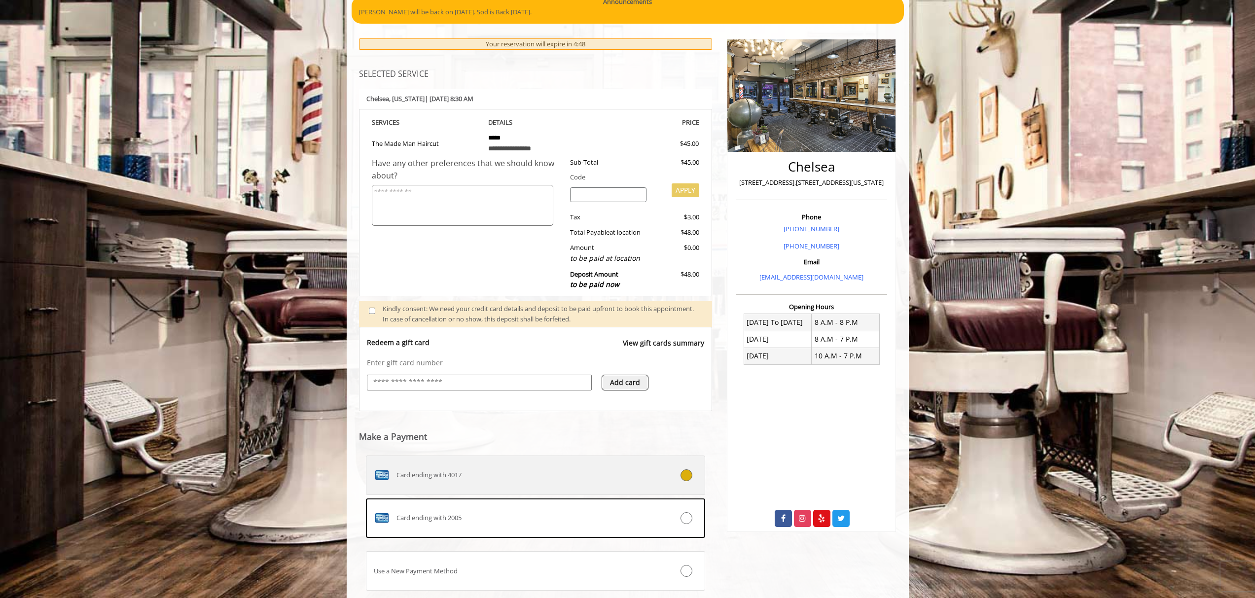
click at [621, 477] on div "Card ending with 4017" at bounding box center [507, 476] width 282 height 16
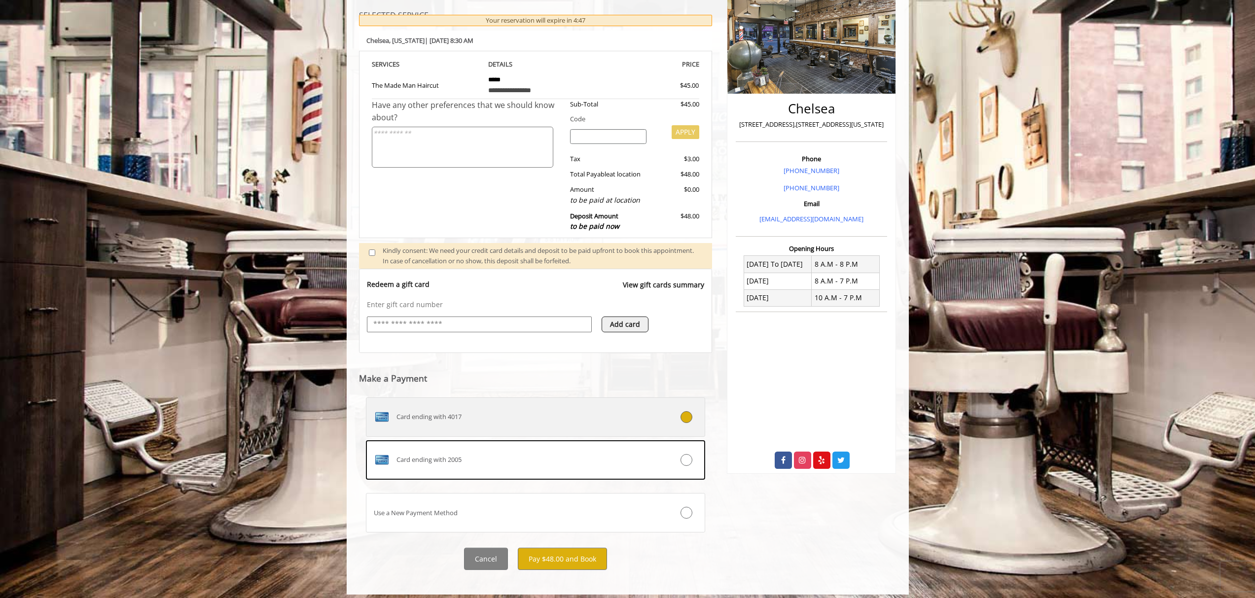
scroll to position [159, 0]
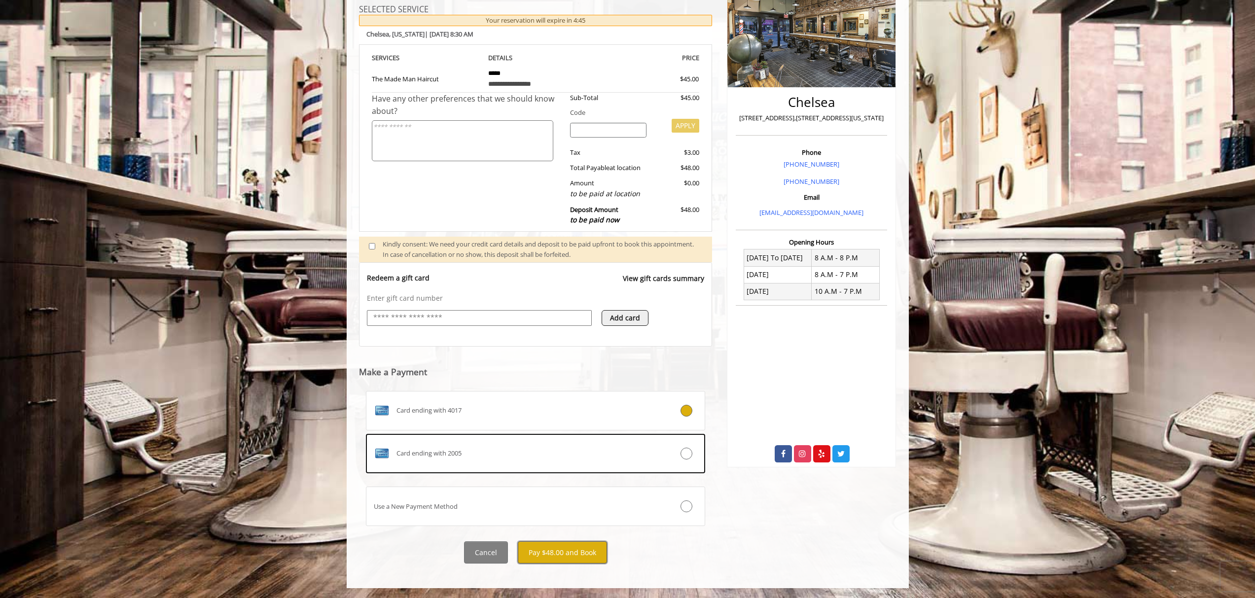
click at [574, 548] on button "Pay $48.00 and Book" at bounding box center [562, 553] width 89 height 22
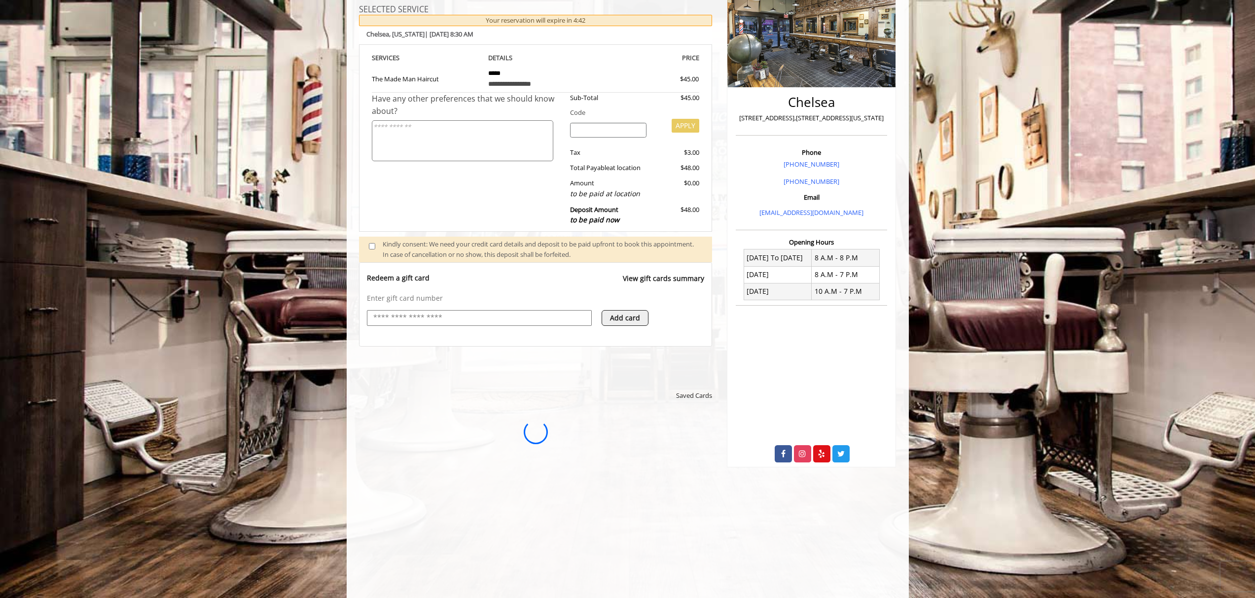
scroll to position [0, 0]
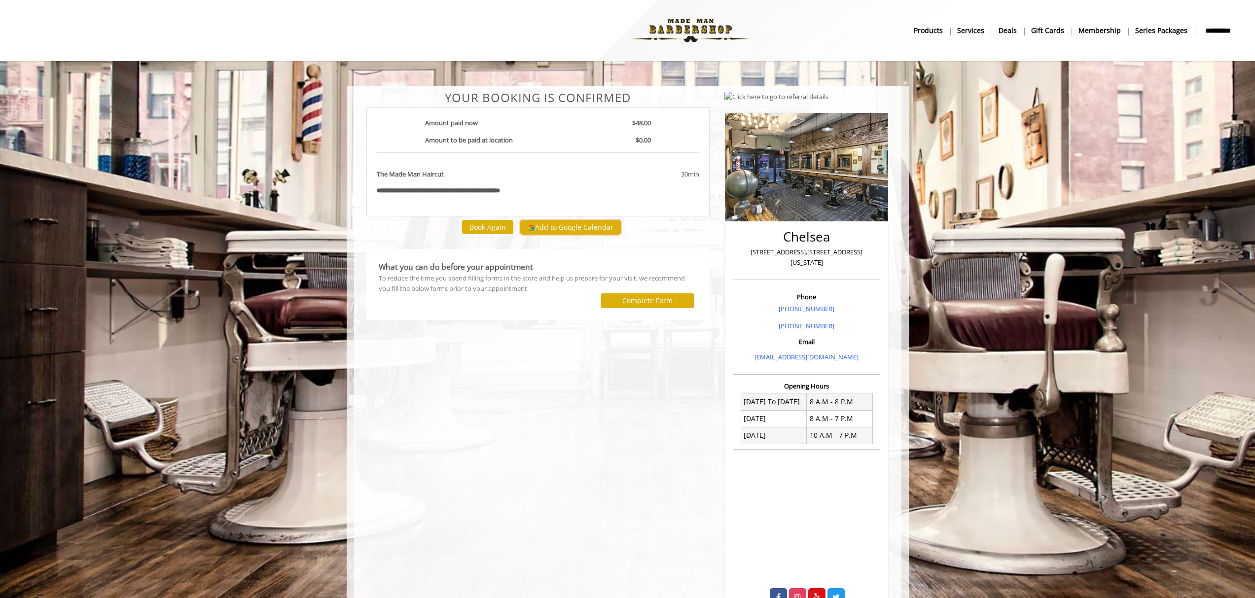
click at [589, 223] on button "Add to Google Calendar" at bounding box center [570, 227] width 101 height 15
click at [537, 389] on div "**********" at bounding box center [538, 351] width 359 height 520
click at [551, 383] on div "**********" at bounding box center [538, 351] width 359 height 520
click at [614, 304] on button "Complete Form" at bounding box center [647, 300] width 93 height 14
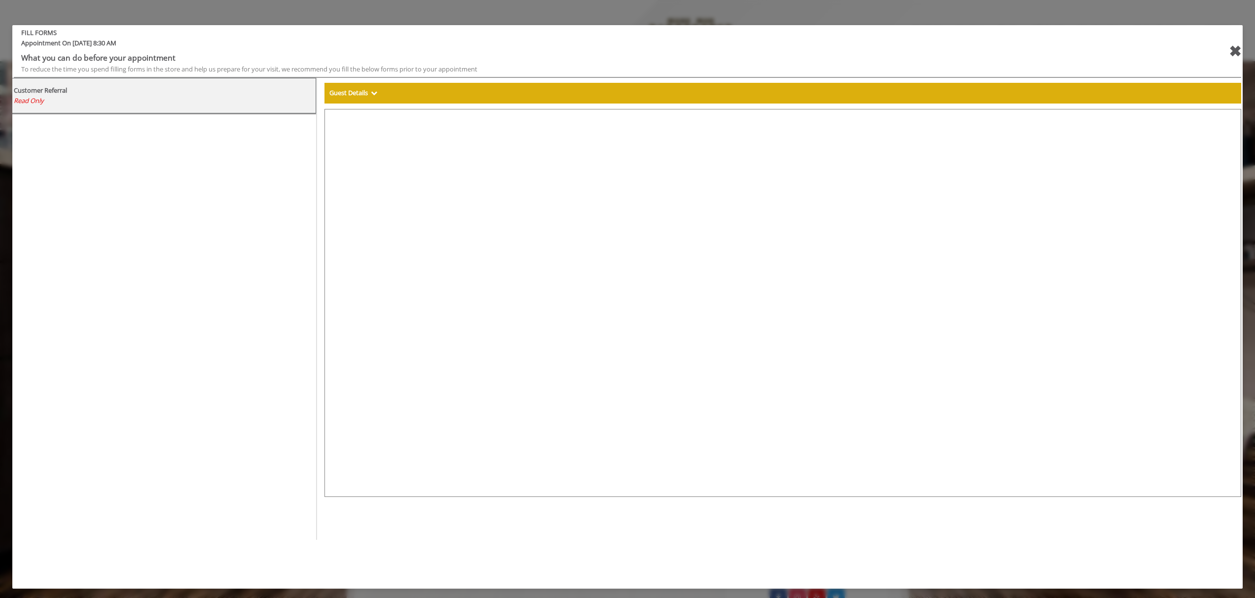
select select "***"
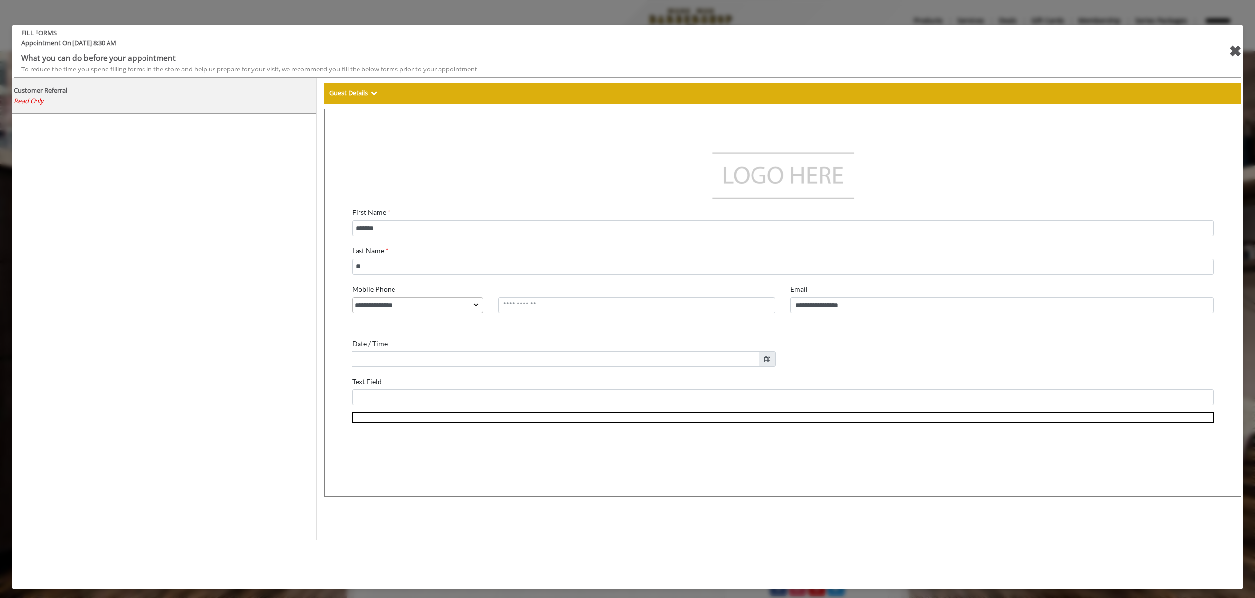
scroll to position [27, 0]
click at [1233, 52] on div "✖" at bounding box center [1235, 51] width 12 height 24
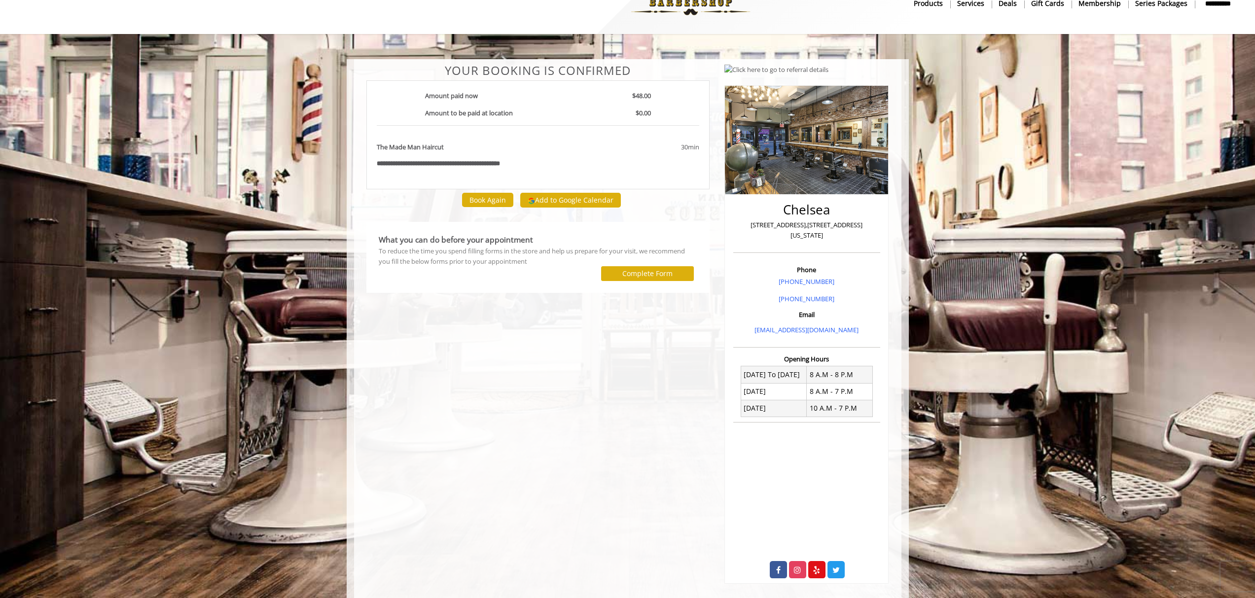
click at [568, 364] on div "**********" at bounding box center [538, 324] width 359 height 520
